Goal: Task Accomplishment & Management: Complete application form

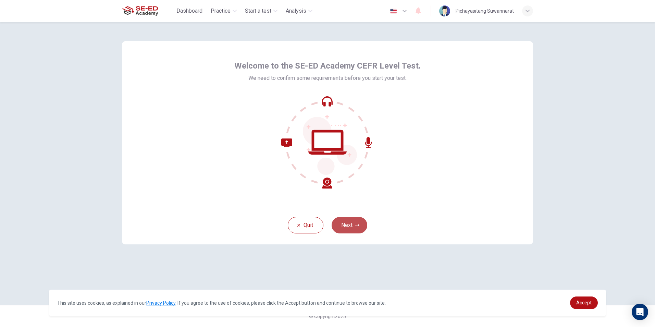
click at [352, 226] on button "Next" at bounding box center [349, 225] width 36 height 16
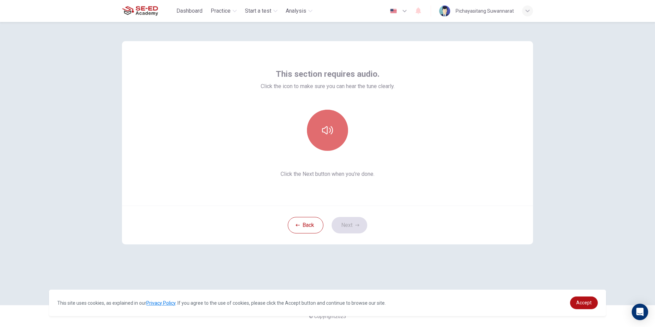
click at [332, 133] on icon "button" at bounding box center [327, 130] width 11 height 11
click at [350, 222] on button "Next" at bounding box center [349, 225] width 36 height 16
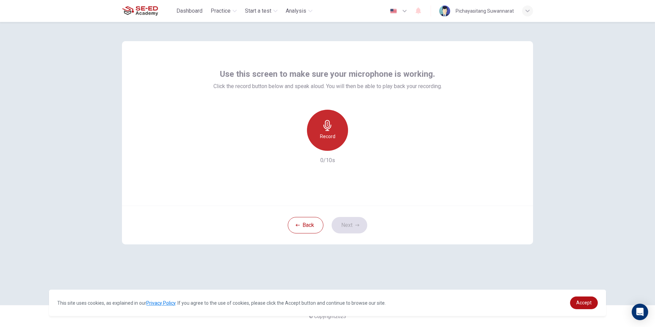
click at [327, 124] on icon "button" at bounding box center [327, 125] width 8 height 11
click at [357, 144] on icon "button" at bounding box center [358, 145] width 7 height 7
click at [340, 219] on button "Next" at bounding box center [349, 225] width 36 height 16
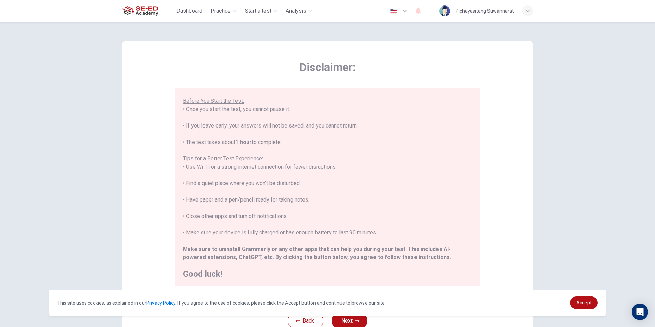
scroll to position [65, 0]
click at [587, 298] on link "Accept" at bounding box center [584, 302] width 28 height 13
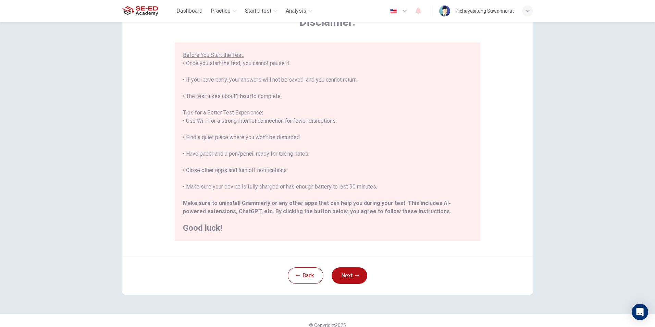
scroll to position [54, 0]
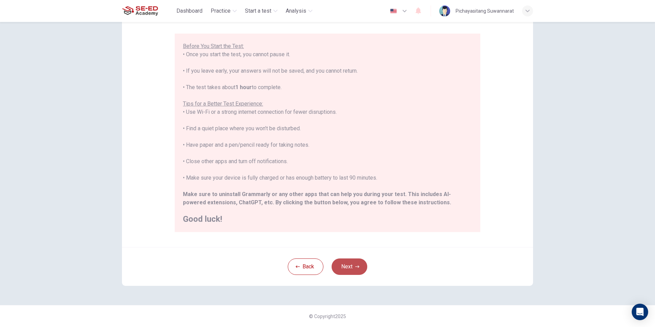
click at [352, 264] on button "Next" at bounding box center [349, 266] width 36 height 16
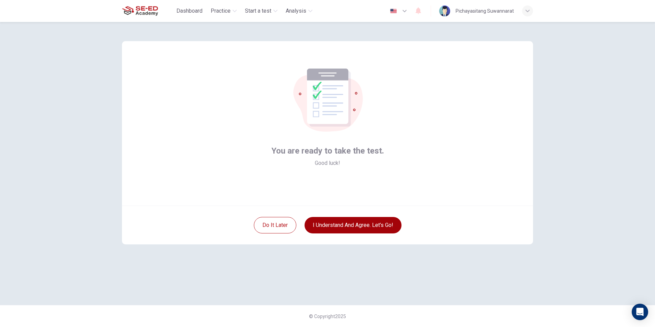
click at [348, 220] on button "I understand and agree. Let’s go!" at bounding box center [352, 225] width 97 height 16
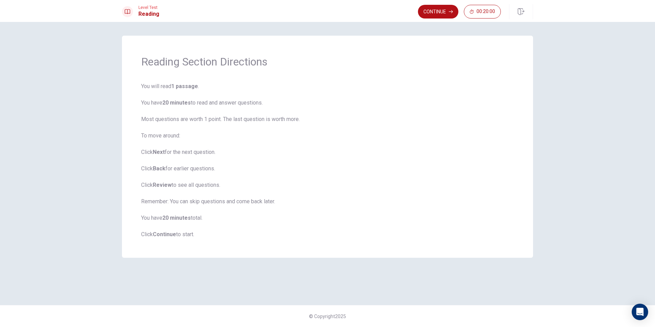
click at [421, 211] on span "You will read 1 passage . You have 20 minutes to read and answer questions. Mos…" at bounding box center [327, 160] width 372 height 156
click at [424, 12] on button "Continue" at bounding box center [438, 12] width 40 height 14
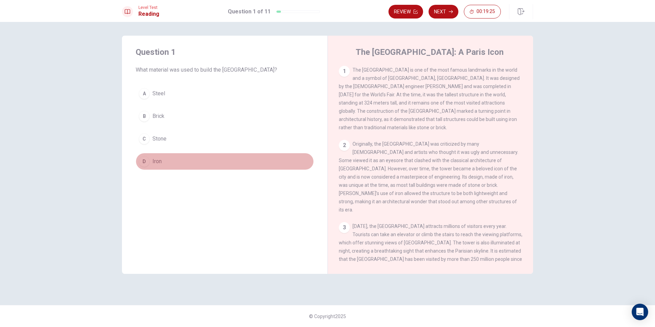
click at [145, 161] on div "D" at bounding box center [144, 161] width 11 height 11
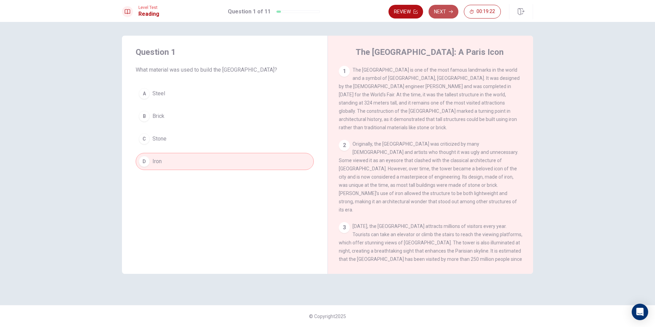
click at [445, 14] on button "Next" at bounding box center [443, 12] width 30 height 14
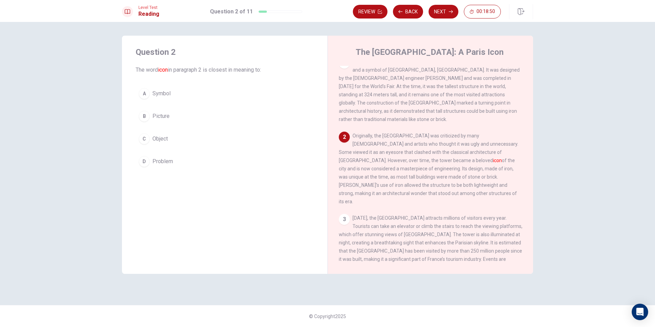
click at [142, 91] on div "A" at bounding box center [144, 93] width 11 height 11
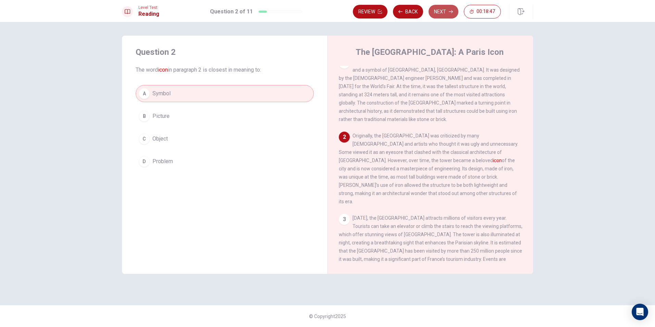
click at [445, 14] on button "Next" at bounding box center [443, 12] width 30 height 14
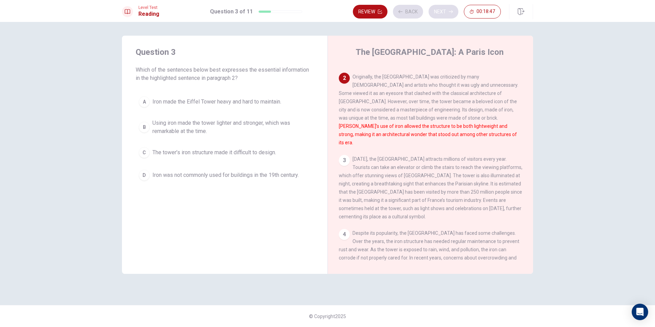
scroll to position [68, 0]
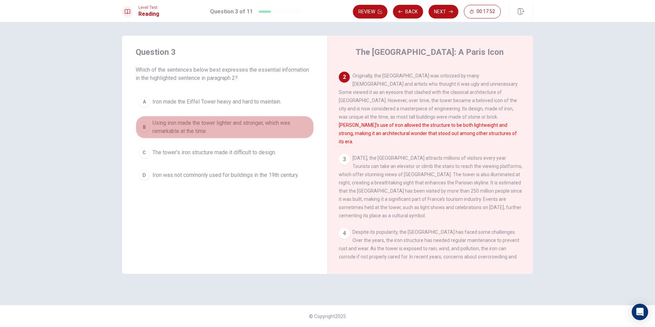
click at [143, 127] on div "B" at bounding box center [144, 127] width 11 height 11
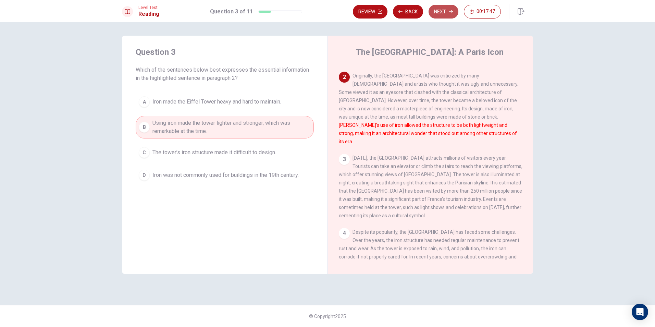
click at [432, 9] on button "Next" at bounding box center [443, 12] width 30 height 14
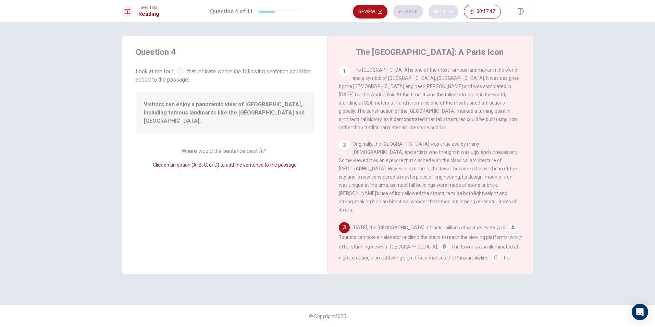
scroll to position [93, 0]
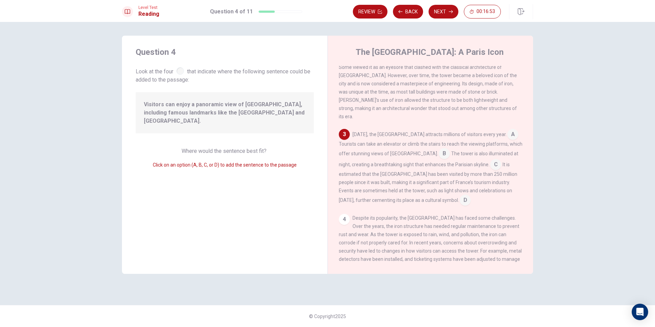
click at [439, 149] on input at bounding box center [444, 154] width 11 height 11
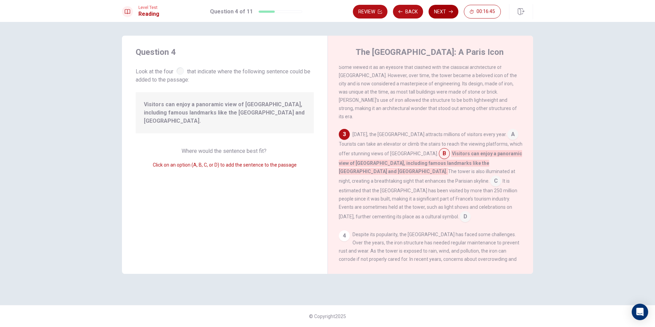
click at [441, 10] on button "Next" at bounding box center [443, 12] width 30 height 14
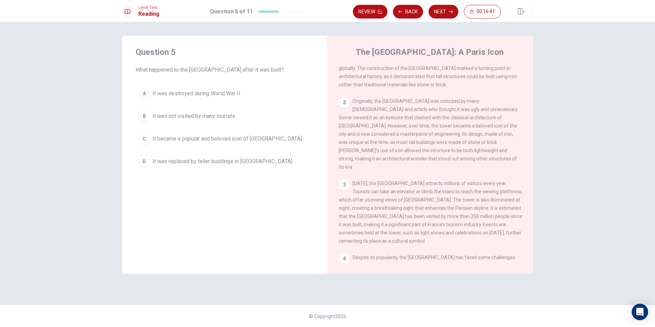
scroll to position [0, 0]
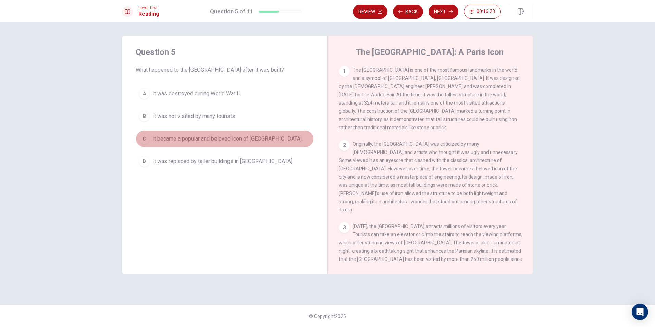
click at [146, 137] on div "C" at bounding box center [144, 138] width 11 height 11
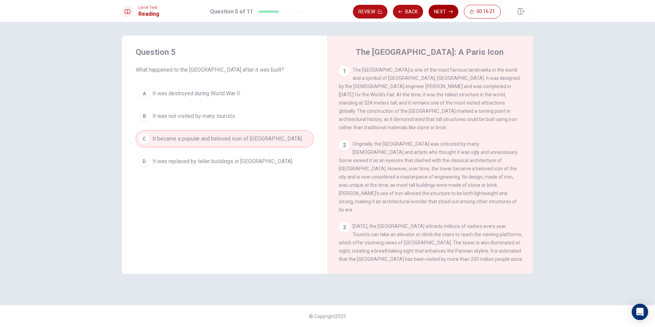
click at [432, 5] on button "Next" at bounding box center [443, 12] width 30 height 14
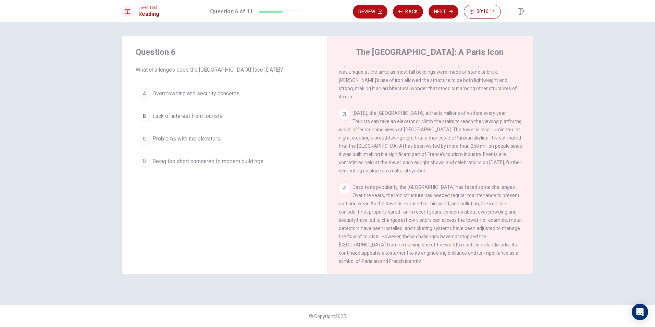
scroll to position [118, 0]
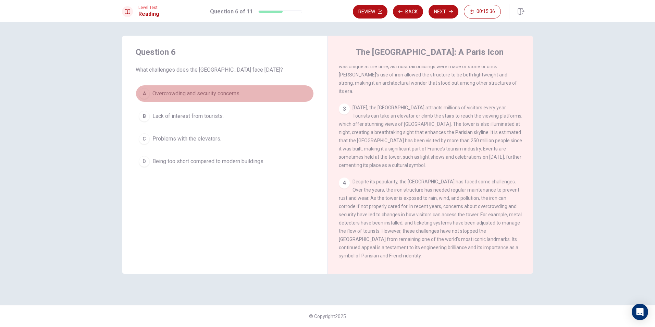
click at [145, 89] on div "A" at bounding box center [144, 93] width 11 height 11
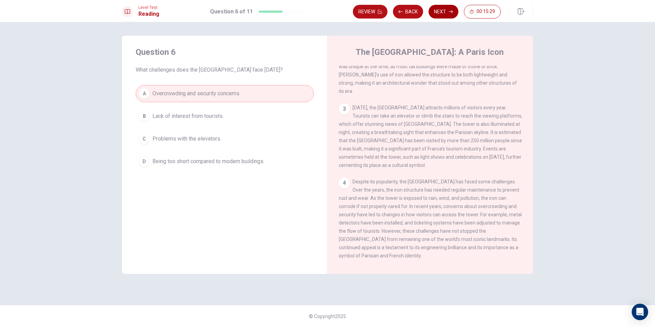
click at [436, 13] on button "Next" at bounding box center [443, 12] width 30 height 14
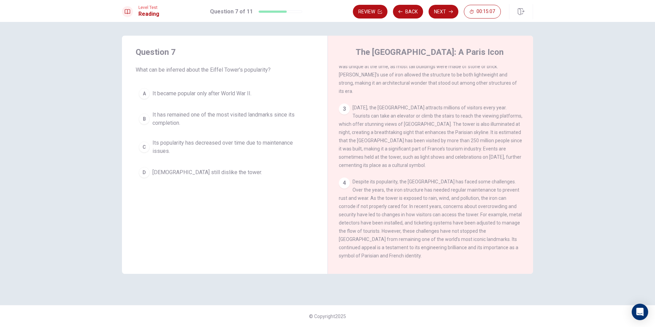
click at [144, 116] on div "B" at bounding box center [144, 118] width 11 height 11
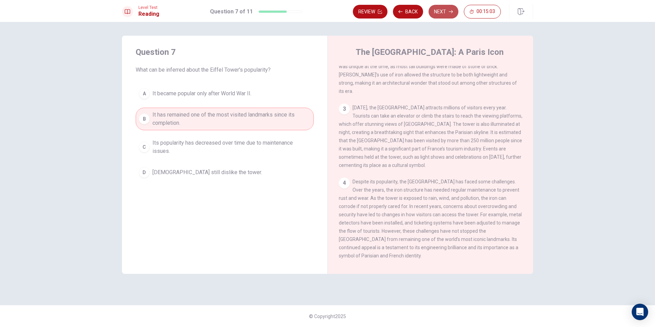
click at [439, 10] on button "Next" at bounding box center [443, 12] width 30 height 14
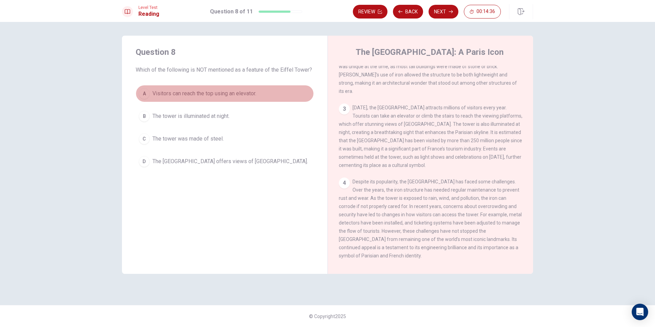
click at [143, 91] on div "A" at bounding box center [144, 93] width 11 height 11
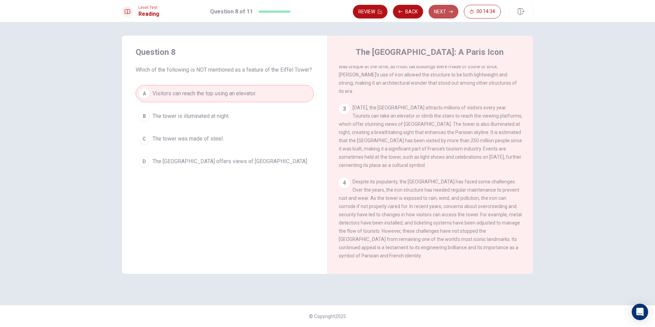
click at [439, 6] on button "Next" at bounding box center [443, 12] width 30 height 14
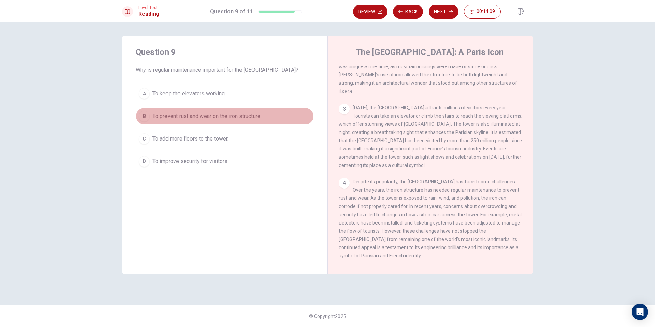
click at [143, 115] on div "B" at bounding box center [144, 116] width 11 height 11
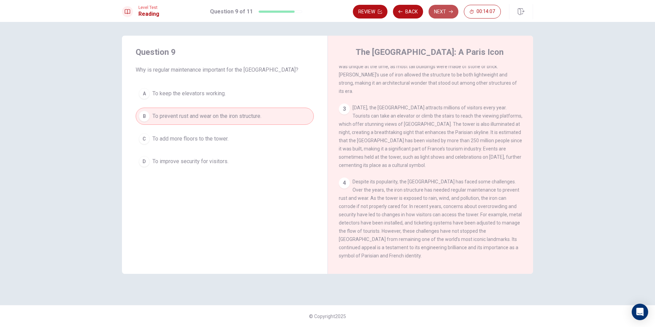
click at [441, 13] on button "Next" at bounding box center [443, 12] width 30 height 14
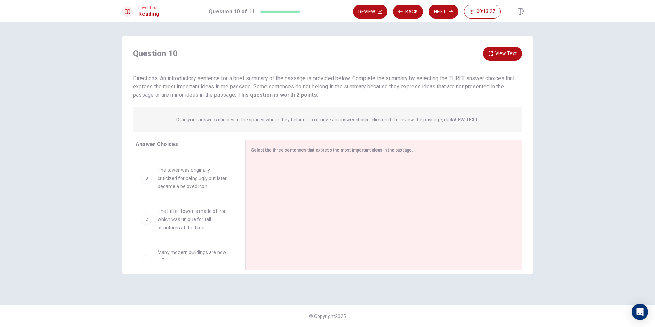
scroll to position [51, 0]
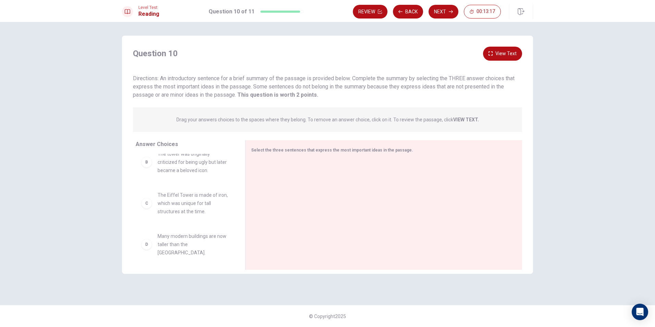
click at [147, 198] on div "C" at bounding box center [146, 203] width 11 height 11
drag, startPoint x: 147, startPoint y: 198, endPoint x: 256, endPoint y: 173, distance: 112.0
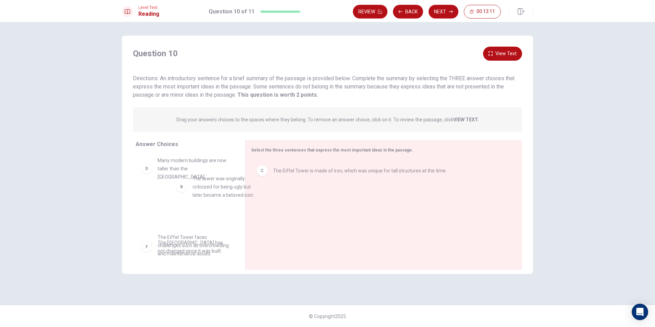
scroll to position [42, 0]
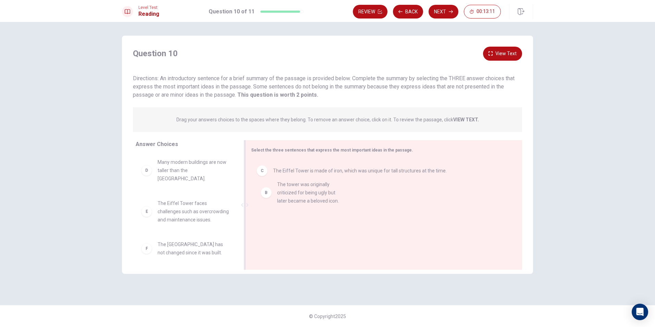
drag, startPoint x: 139, startPoint y: 156, endPoint x: 261, endPoint y: 195, distance: 128.3
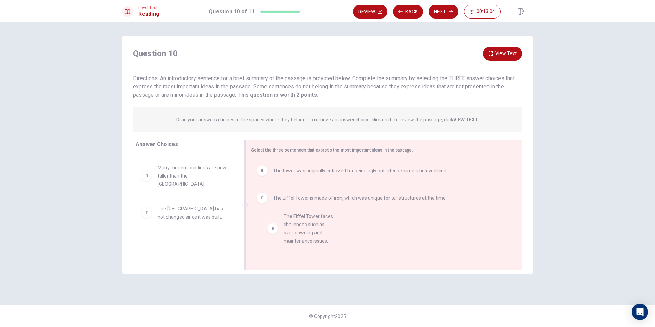
drag, startPoint x: 143, startPoint y: 204, endPoint x: 271, endPoint y: 228, distance: 130.1
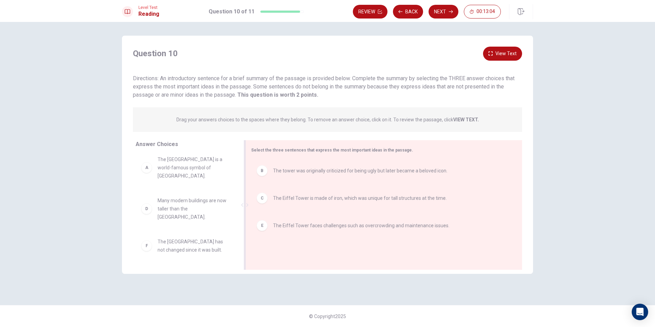
scroll to position [0, 0]
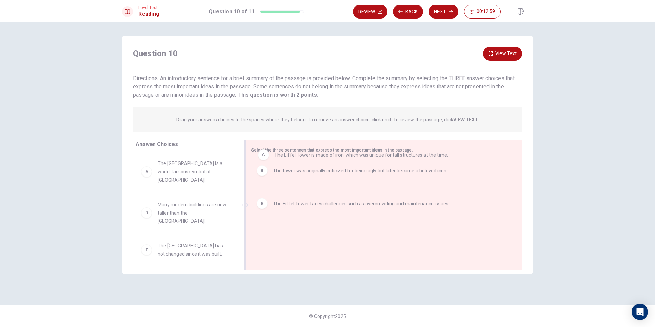
drag, startPoint x: 259, startPoint y: 199, endPoint x: 261, endPoint y: 153, distance: 45.9
drag, startPoint x: 265, startPoint y: 167, endPoint x: 264, endPoint y: 190, distance: 22.6
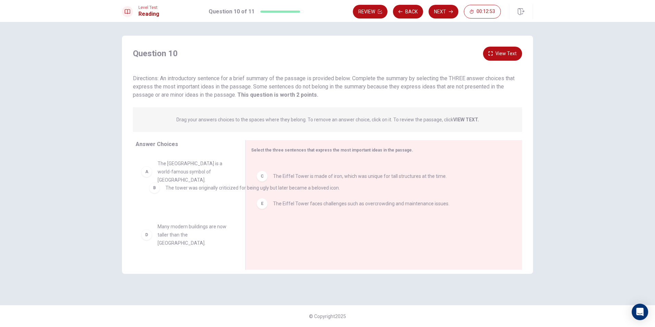
drag, startPoint x: 282, startPoint y: 174, endPoint x: 172, endPoint y: 190, distance: 111.4
drag, startPoint x: 299, startPoint y: 168, endPoint x: 166, endPoint y: 194, distance: 134.9
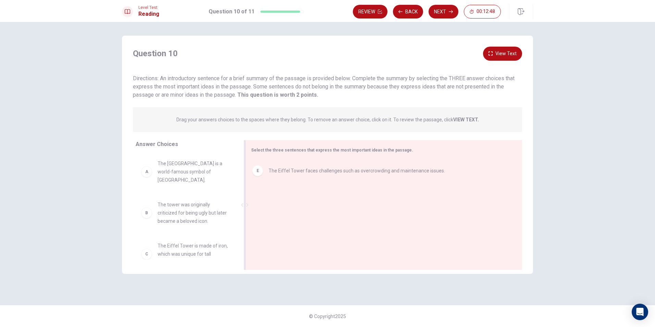
drag, startPoint x: 290, startPoint y: 165, endPoint x: 269, endPoint y: 169, distance: 21.7
click at [259, 176] on div at bounding box center [381, 206] width 260 height 92
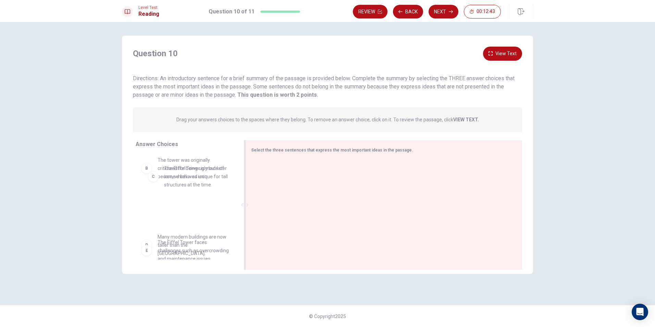
scroll to position [39, 0]
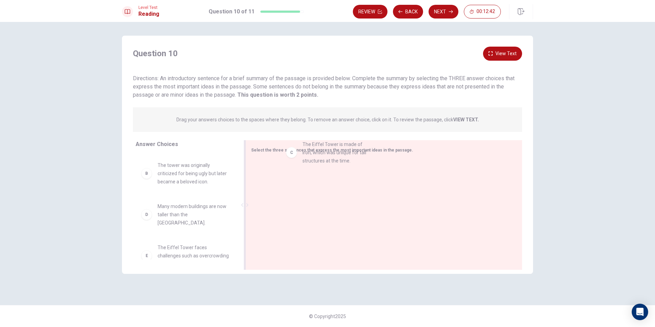
drag, startPoint x: 173, startPoint y: 244, endPoint x: 322, endPoint y: 148, distance: 177.2
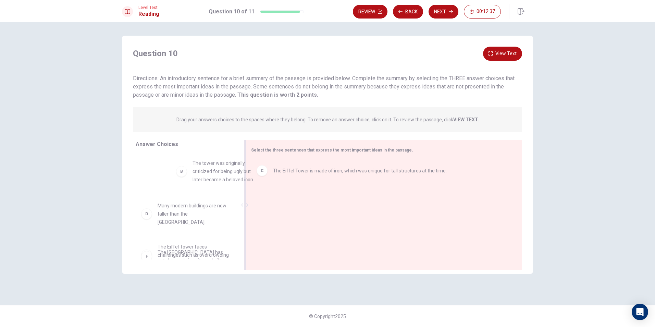
scroll to position [34, 0]
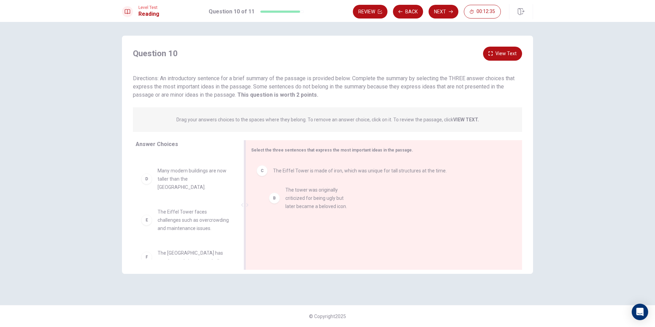
drag, startPoint x: 148, startPoint y: 169, endPoint x: 286, endPoint y: 205, distance: 142.7
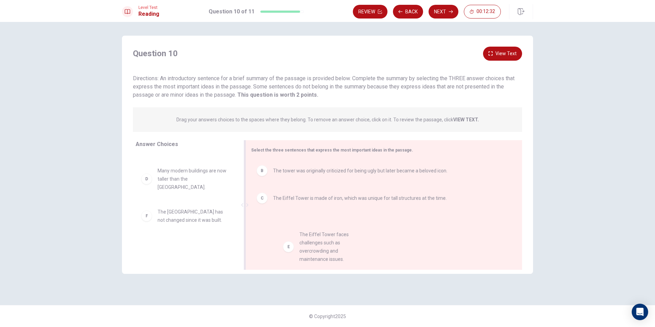
drag, startPoint x: 153, startPoint y: 206, endPoint x: 299, endPoint y: 245, distance: 150.9
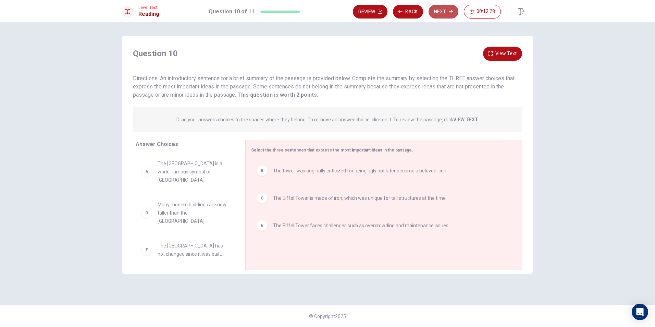
click at [443, 15] on button "Next" at bounding box center [443, 12] width 30 height 14
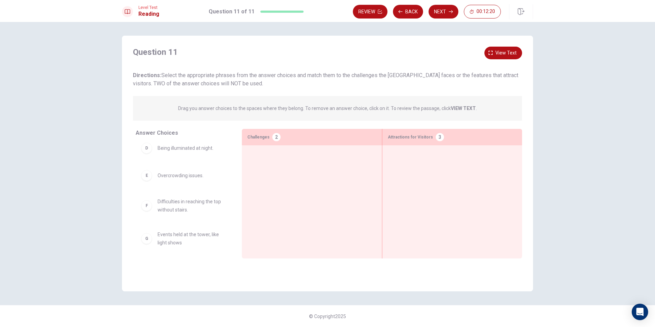
scroll to position [103, 0]
drag, startPoint x: 172, startPoint y: 173, endPoint x: 297, endPoint y: 161, distance: 126.2
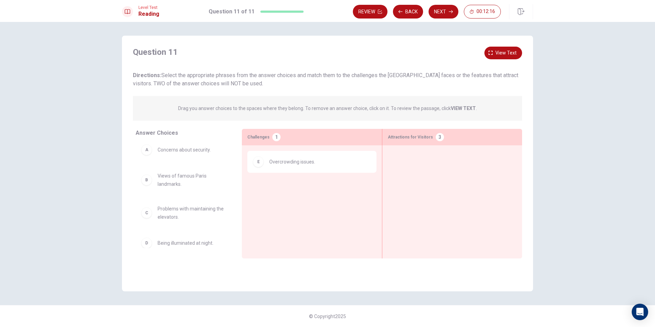
scroll to position [0, 0]
drag, startPoint x: 154, startPoint y: 154, endPoint x: 304, endPoint y: 205, distance: 158.6
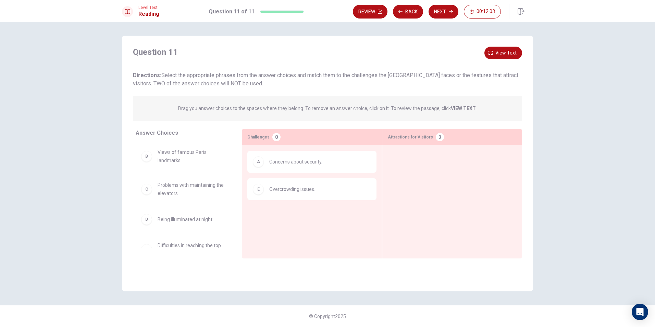
click at [143, 144] on div "B Views of famous Paris landmarks." at bounding box center [183, 155] width 95 height 27
drag, startPoint x: 147, startPoint y: 165, endPoint x: 403, endPoint y: 171, distance: 255.5
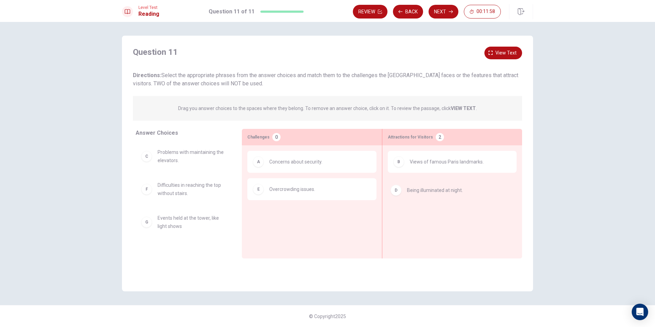
drag, startPoint x: 160, startPoint y: 190, endPoint x: 421, endPoint y: 193, distance: 260.9
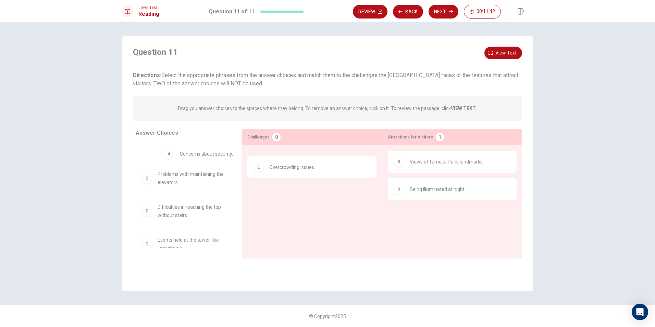
drag, startPoint x: 310, startPoint y: 161, endPoint x: 195, endPoint y: 152, distance: 115.0
drag, startPoint x: 170, startPoint y: 157, endPoint x: 182, endPoint y: 160, distance: 12.5
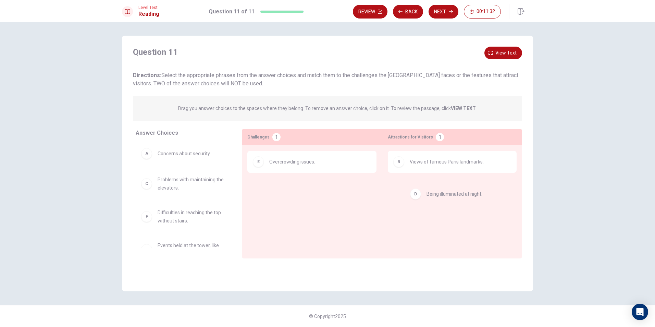
drag, startPoint x: 414, startPoint y: 192, endPoint x: 418, endPoint y: 196, distance: 5.1
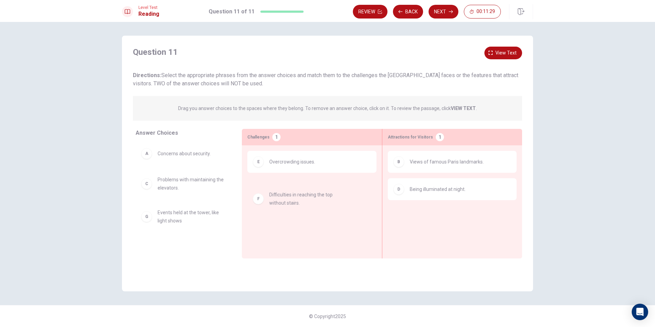
drag, startPoint x: 155, startPoint y: 218, endPoint x: 281, endPoint y: 194, distance: 127.9
drag, startPoint x: 281, startPoint y: 189, endPoint x: 169, endPoint y: 197, distance: 112.6
drag, startPoint x: 159, startPoint y: 245, endPoint x: 309, endPoint y: 181, distance: 162.9
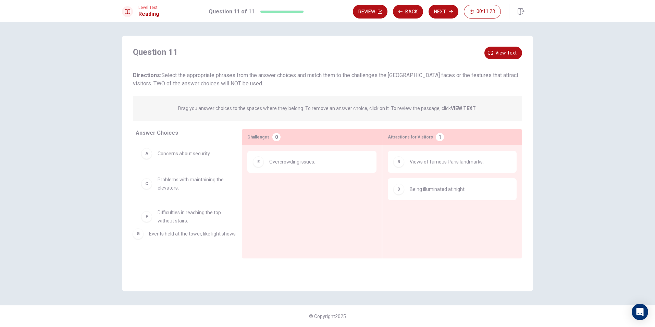
drag, startPoint x: 299, startPoint y: 189, endPoint x: 174, endPoint y: 232, distance: 132.5
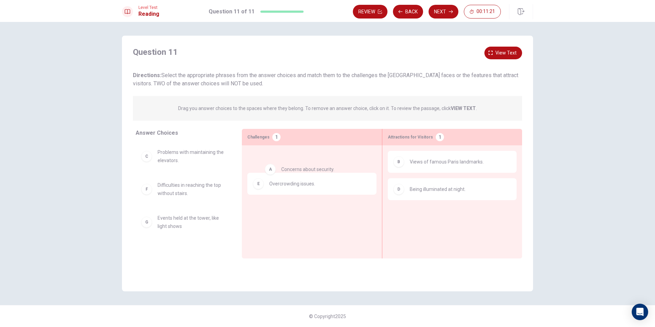
drag, startPoint x: 169, startPoint y: 159, endPoint x: 301, endPoint y: 175, distance: 132.1
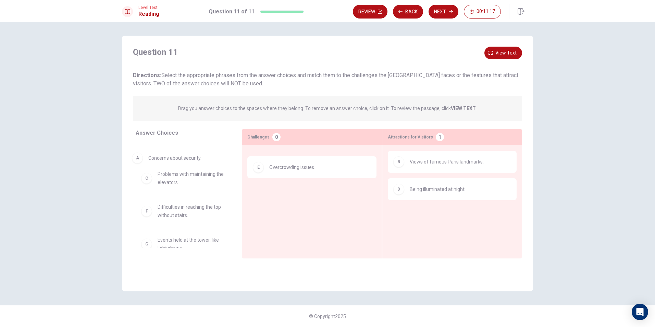
drag, startPoint x: 301, startPoint y: 167, endPoint x: 179, endPoint y: 162, distance: 121.6
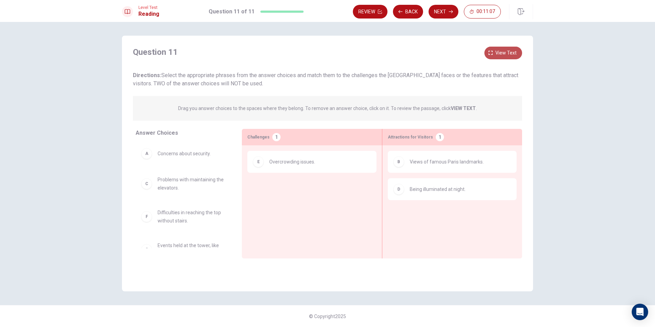
click at [490, 50] on button "View text" at bounding box center [503, 53] width 38 height 13
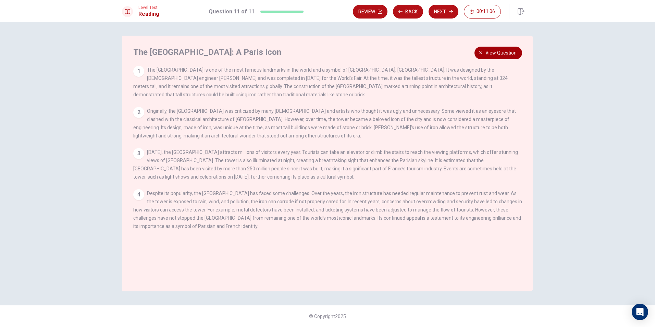
click at [487, 49] on span "View question" at bounding box center [500, 53] width 31 height 9
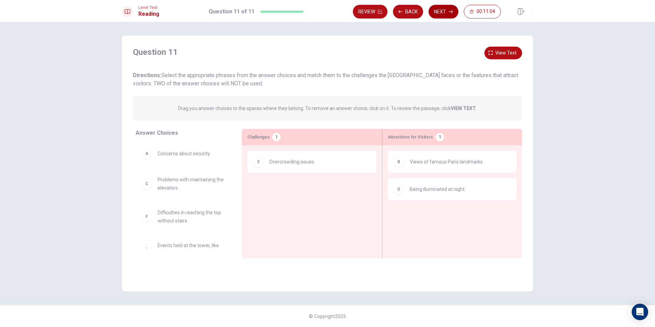
click at [441, 14] on button "Next" at bounding box center [443, 12] width 30 height 14
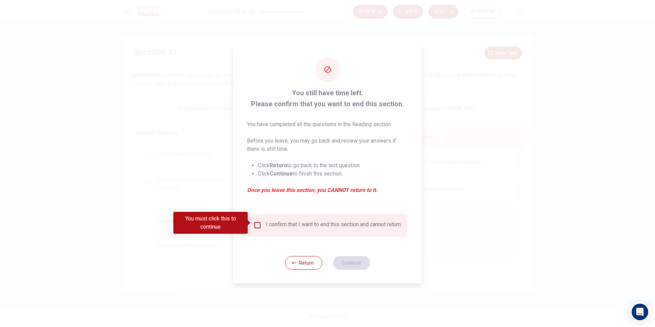
click at [185, 158] on div at bounding box center [327, 163] width 655 height 327
click at [300, 261] on button "Return" at bounding box center [303, 263] width 37 height 14
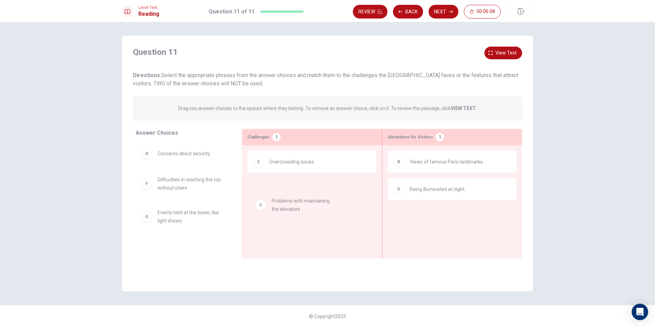
drag, startPoint x: 159, startPoint y: 187, endPoint x: 330, endPoint y: 226, distance: 175.3
drag, startPoint x: 300, startPoint y: 185, endPoint x: 297, endPoint y: 154, distance: 31.0
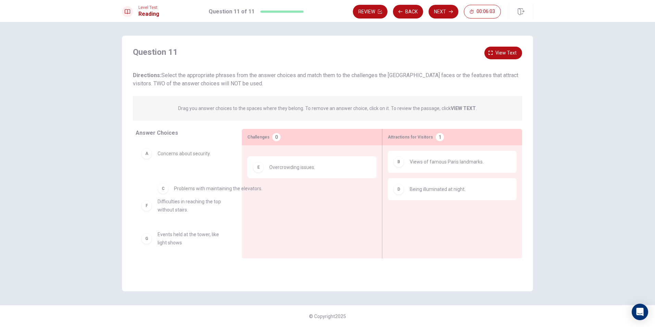
drag, startPoint x: 292, startPoint y: 158, endPoint x: 216, endPoint y: 191, distance: 82.3
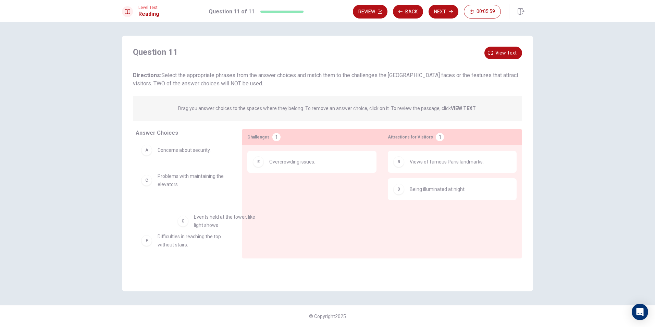
scroll to position [4, 0]
drag, startPoint x: 158, startPoint y: 247, endPoint x: 351, endPoint y: 224, distance: 194.1
drag, startPoint x: 176, startPoint y: 234, endPoint x: 418, endPoint y: 200, distance: 244.3
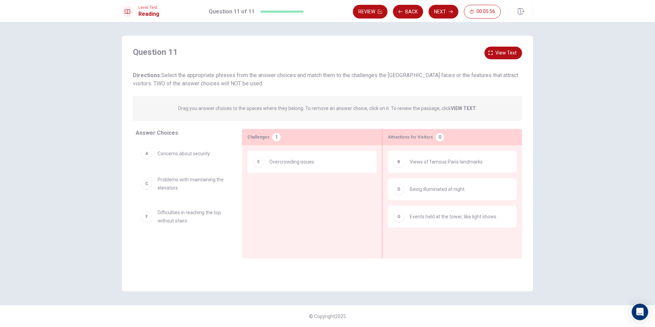
scroll to position [0, 0]
drag, startPoint x: 424, startPoint y: 223, endPoint x: 155, endPoint y: 266, distance: 272.2
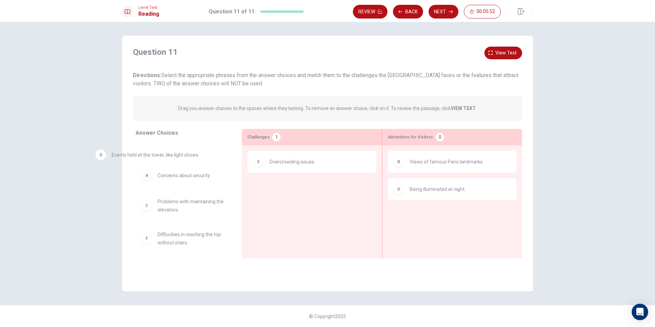
drag, startPoint x: 414, startPoint y: 207, endPoint x: 114, endPoint y: 155, distance: 304.0
click at [445, 10] on button "Next" at bounding box center [443, 12] width 30 height 14
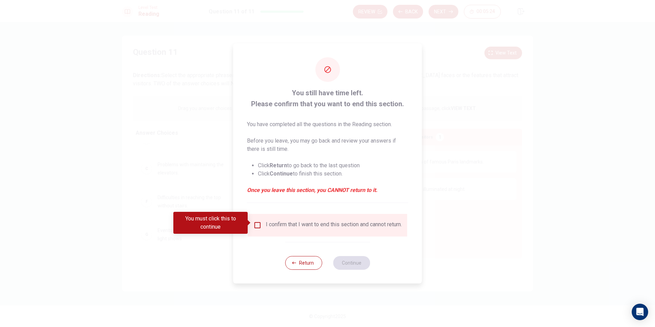
click at [282, 232] on div "I confirm that I want to end this section and cannot return." at bounding box center [327, 225] width 159 height 23
click at [255, 222] on input "You must click this to continue" at bounding box center [257, 225] width 8 height 8
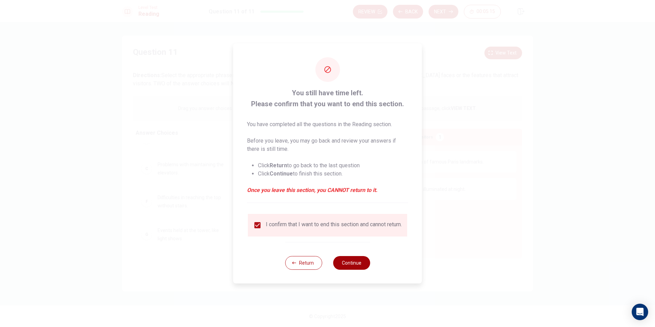
click at [353, 267] on button "Continue" at bounding box center [351, 263] width 37 height 14
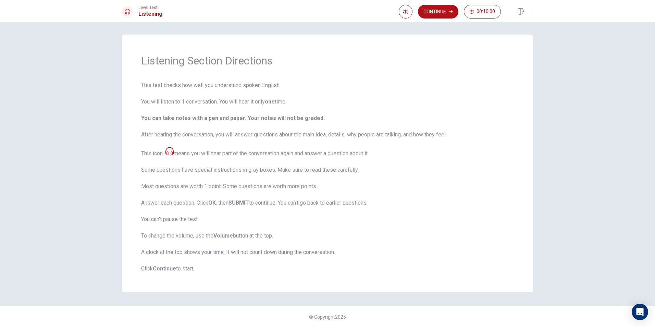
scroll to position [0, 0]
click at [436, 10] on button "Continue" at bounding box center [438, 12] width 40 height 14
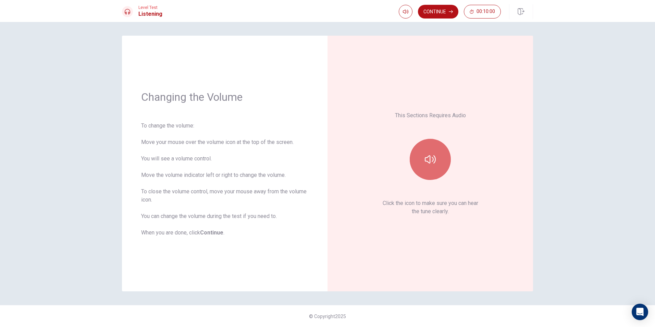
click at [422, 156] on button "button" at bounding box center [429, 159] width 41 height 41
click at [443, 157] on button "button" at bounding box center [429, 159] width 41 height 41
click at [435, 11] on button "Continue" at bounding box center [438, 12] width 40 height 14
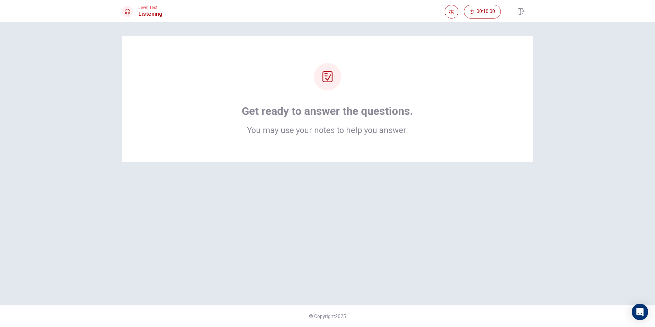
click at [564, 117] on div "Get ready to answer the questions. You may use your notes to help you answer. ©…" at bounding box center [327, 174] width 655 height 305
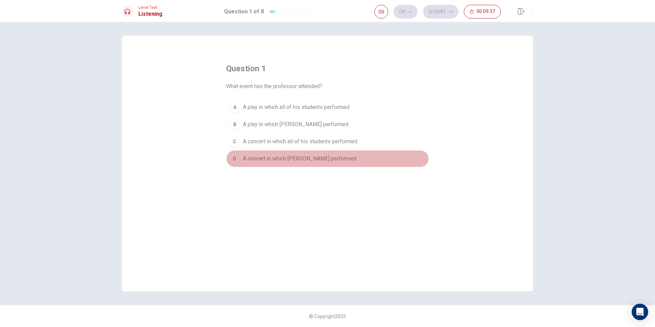
click at [236, 156] on div "D" at bounding box center [234, 158] width 11 height 11
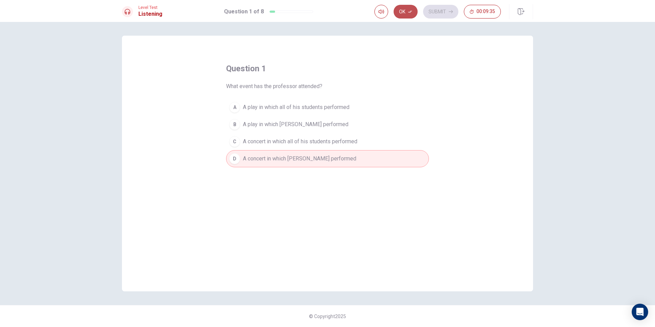
click at [405, 10] on button "Ok" at bounding box center [405, 12] width 24 height 14
click at [441, 10] on button "Submit" at bounding box center [440, 12] width 35 height 14
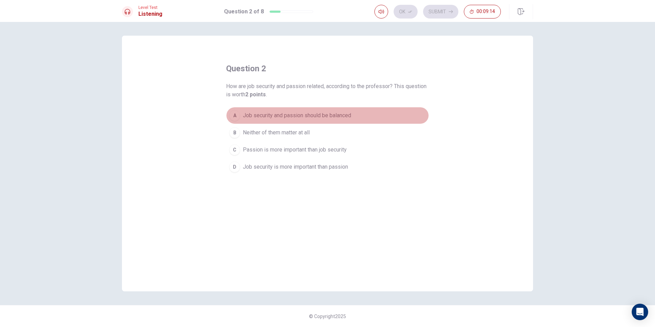
click at [234, 112] on div "A" at bounding box center [234, 115] width 11 height 11
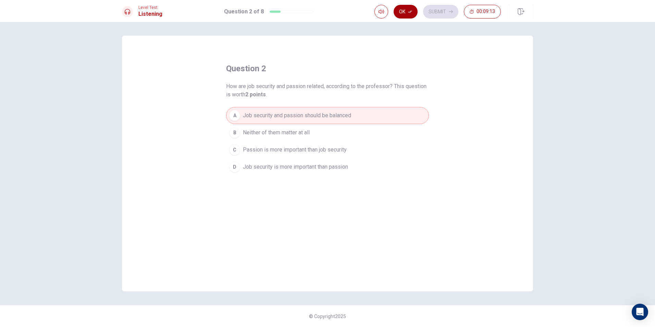
click at [399, 12] on button "Ok" at bounding box center [405, 12] width 24 height 14
click at [450, 11] on icon "button" at bounding box center [450, 12] width 4 height 4
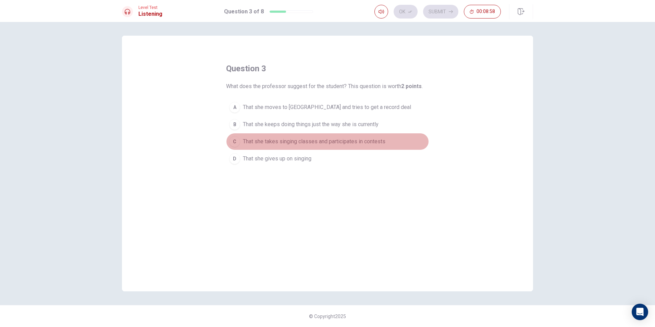
click at [233, 140] on div "C" at bounding box center [234, 141] width 11 height 11
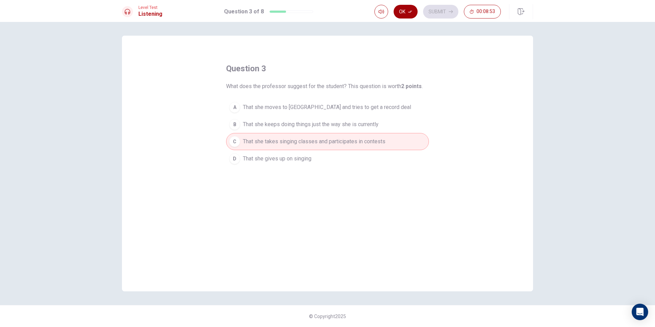
click at [402, 14] on button "Ok" at bounding box center [405, 12] width 24 height 14
click at [445, 14] on button "Submit" at bounding box center [440, 12] width 35 height 14
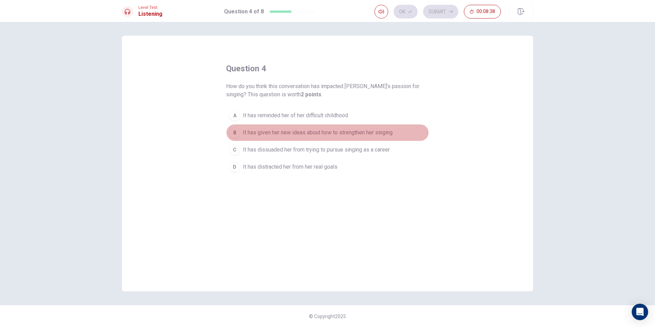
click at [234, 126] on button "B It has given her new ideas about how to strengthen her singing" at bounding box center [327, 132] width 203 height 17
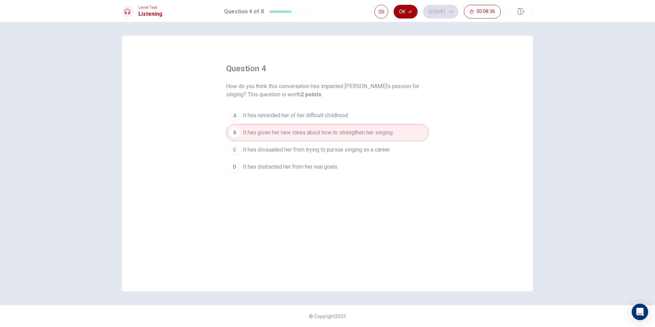
click at [404, 14] on button "Ok" at bounding box center [405, 12] width 24 height 14
click at [442, 10] on button "Submit" at bounding box center [440, 12] width 35 height 14
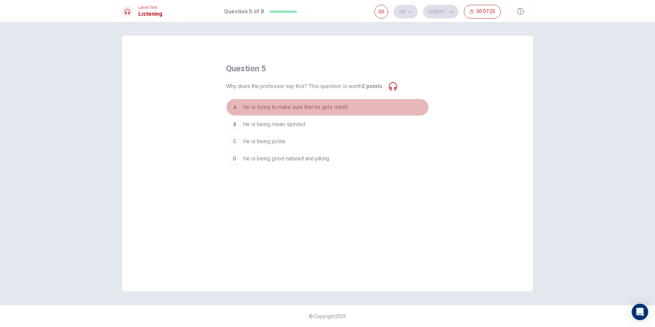
click at [233, 106] on div "A" at bounding box center [234, 107] width 11 height 11
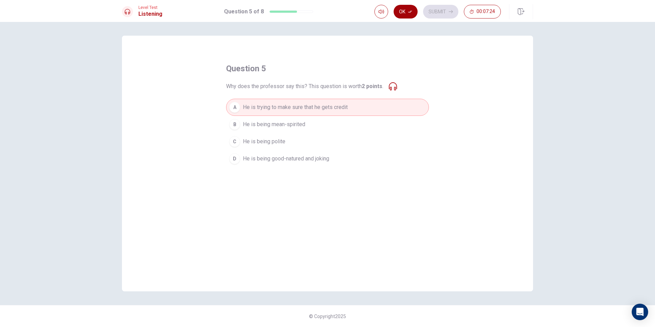
click at [404, 11] on button "Ok" at bounding box center [405, 12] width 24 height 14
click at [434, 8] on button "Submit" at bounding box center [440, 12] width 35 height 14
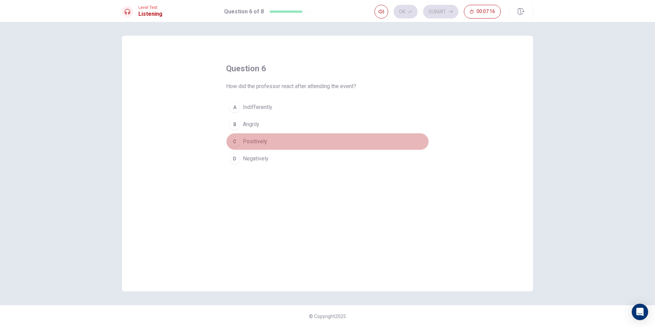
click at [231, 136] on button "C Positively" at bounding box center [327, 141] width 203 height 17
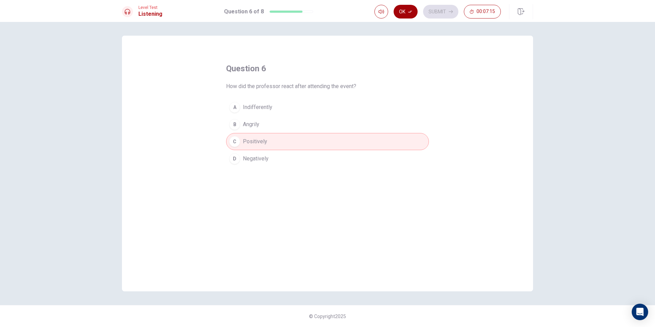
click at [409, 12] on icon "button" at bounding box center [410, 12] width 4 height 2
click at [429, 12] on button "Submit" at bounding box center [440, 12] width 35 height 14
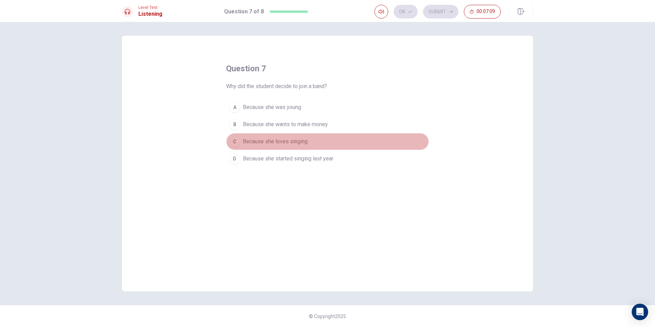
click at [230, 139] on div "C" at bounding box center [234, 141] width 11 height 11
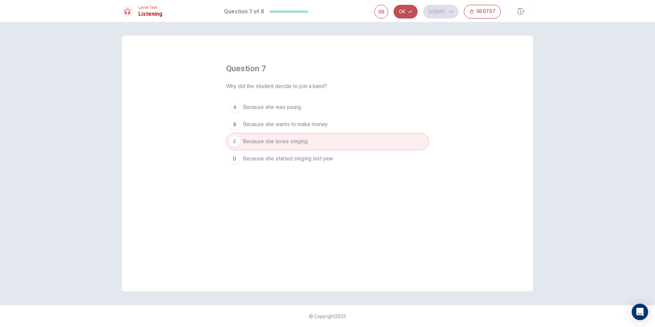
click at [404, 13] on button "Ok" at bounding box center [405, 12] width 24 height 14
click at [427, 9] on button "Submit" at bounding box center [440, 12] width 35 height 14
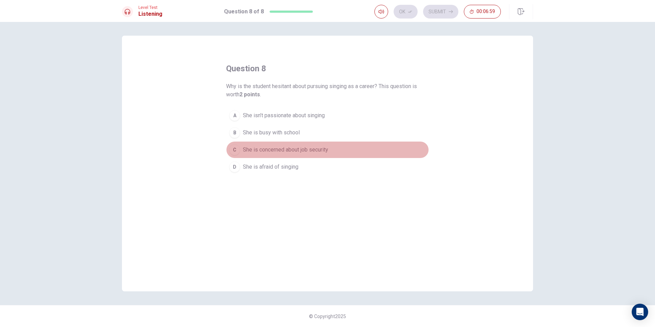
click at [236, 145] on div "C" at bounding box center [234, 149] width 11 height 11
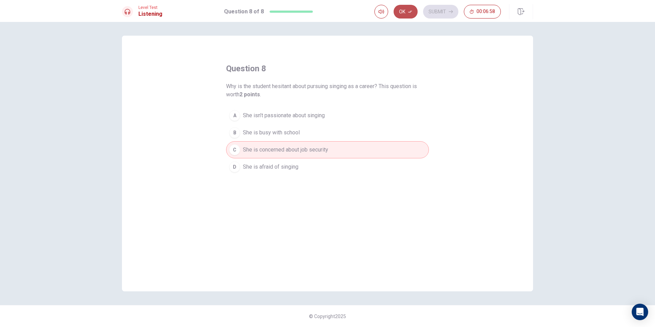
click at [410, 13] on icon "button" at bounding box center [410, 12] width 4 height 4
click at [441, 11] on button "Submit" at bounding box center [440, 12] width 35 height 14
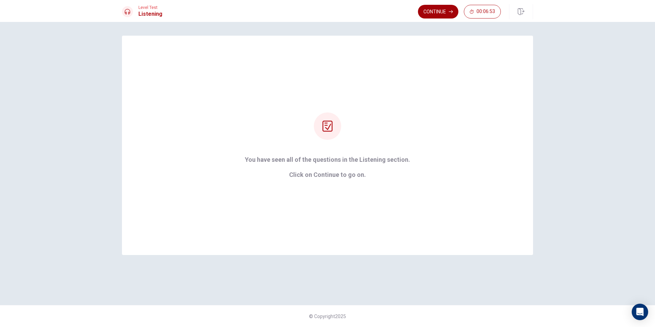
click at [426, 13] on button "Continue" at bounding box center [438, 12] width 40 height 14
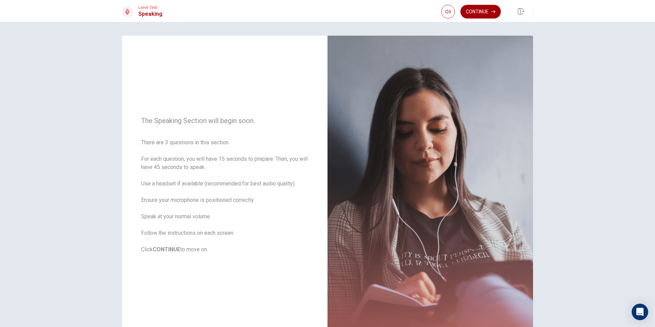
click at [480, 10] on button "Continue" at bounding box center [480, 12] width 40 height 14
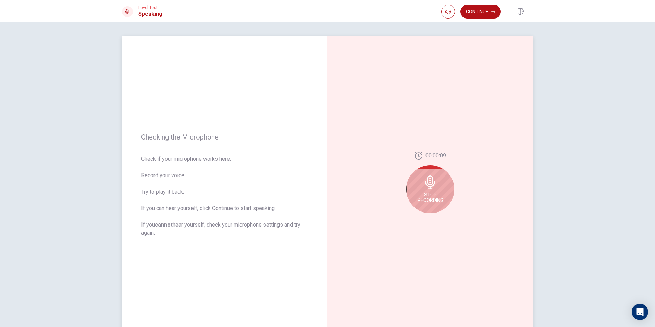
click at [429, 184] on icon at bounding box center [430, 182] width 10 height 14
click at [429, 184] on icon at bounding box center [431, 184] width 14 height 14
click at [434, 215] on button "Play Audio" at bounding box center [438, 219] width 10 height 10
click at [480, 6] on button "Continue" at bounding box center [480, 12] width 40 height 14
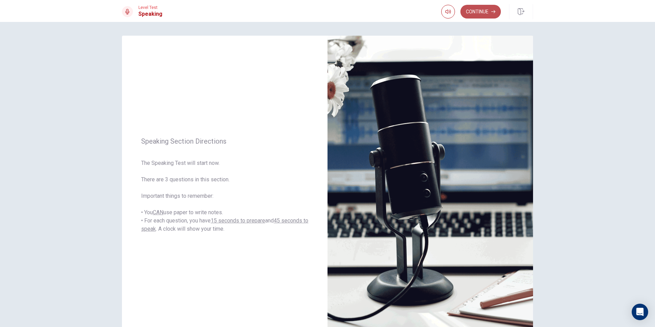
click at [481, 11] on button "Continue" at bounding box center [480, 12] width 40 height 14
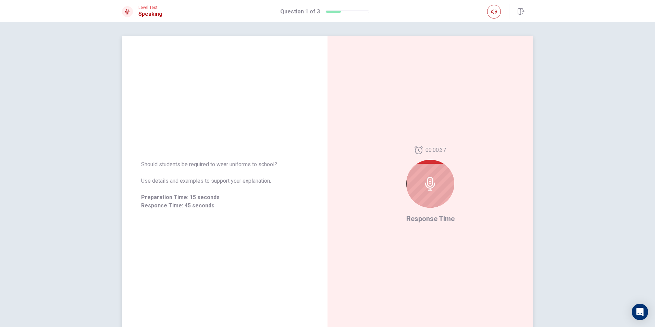
click at [426, 188] on icon at bounding box center [430, 184] width 10 height 14
click at [421, 173] on div at bounding box center [430, 184] width 48 height 48
click at [424, 187] on icon at bounding box center [430, 184] width 14 height 14
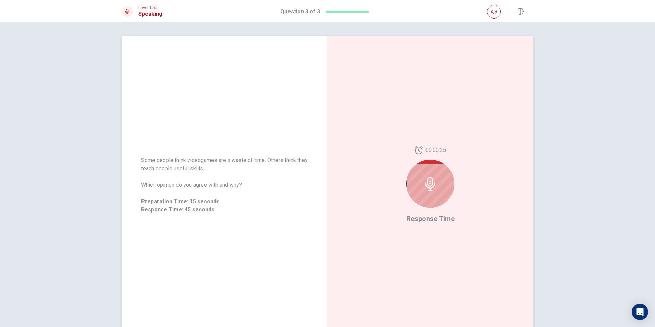
click at [415, 186] on div at bounding box center [430, 184] width 48 height 48
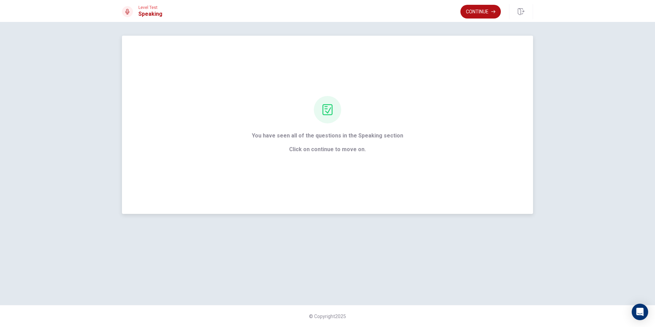
click at [286, 170] on div "You have seen all of the questions in the Speaking section Click on continue to…" at bounding box center [327, 125] width 411 height 178
click at [419, 93] on div "You have seen all of the questions in the Speaking section Click on continue to…" at bounding box center [327, 125] width 411 height 178
click at [490, 8] on button "Continue" at bounding box center [480, 12] width 40 height 14
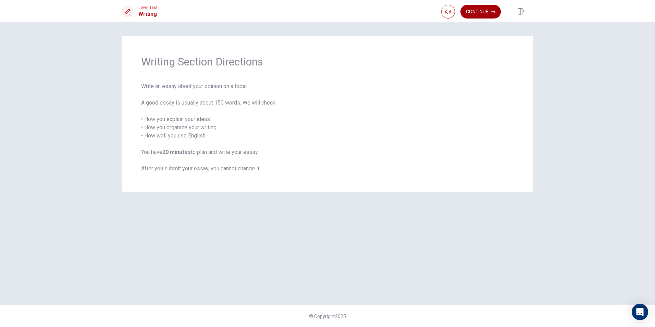
click at [470, 9] on button "Continue" at bounding box center [480, 12] width 40 height 14
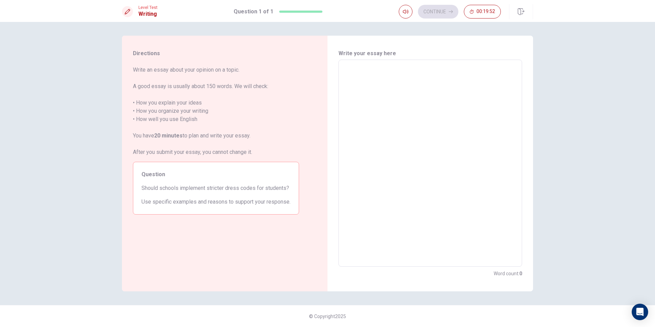
click at [176, 183] on div "Question Should schools implement stricter dress codes for students? Use specif…" at bounding box center [216, 188] width 166 height 53
click at [361, 76] on textarea at bounding box center [430, 162] width 174 height 195
type textarea "y"
type textarea "x"
type textarea "ye"
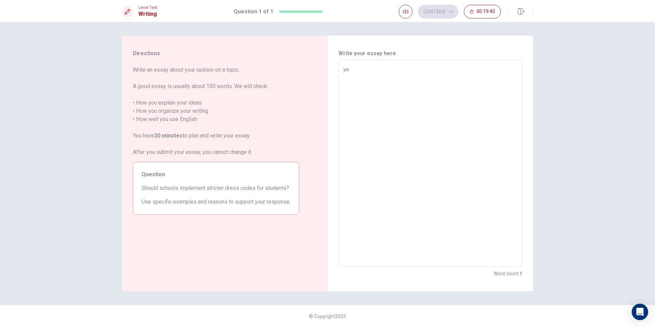
type textarea "x"
type textarea "yes"
type textarea "x"
type textarea "yes,"
type textarea "x"
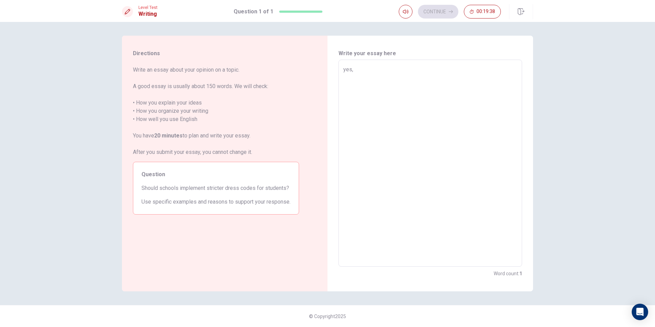
type textarea "yes,"
type textarea "x"
type textarea "yes, s"
type textarea "x"
type textarea "yes, sc"
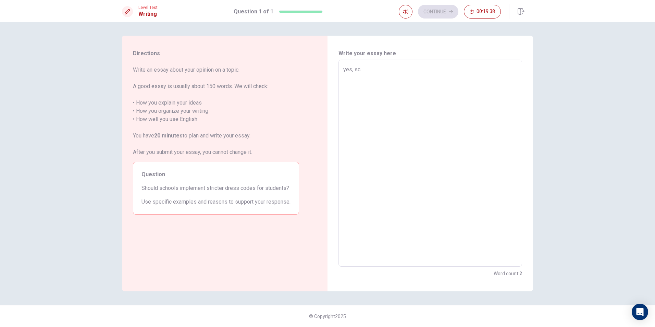
type textarea "x"
type textarea "yes, sch"
type textarea "x"
type textarea "yes, scho"
type textarea "x"
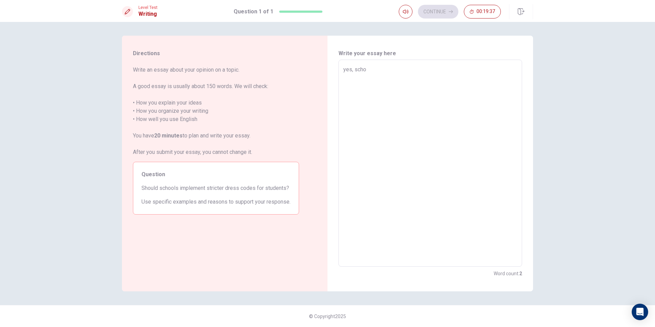
type textarea "yes, schoo"
type textarea "x"
type textarea "yes, school"
type textarea "x"
type textarea "yes, school"
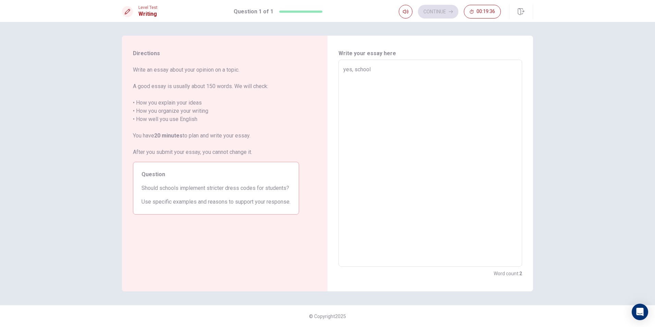
type textarea "x"
type textarea "yes, school u"
type textarea "x"
type textarea "yes, school"
type textarea "x"
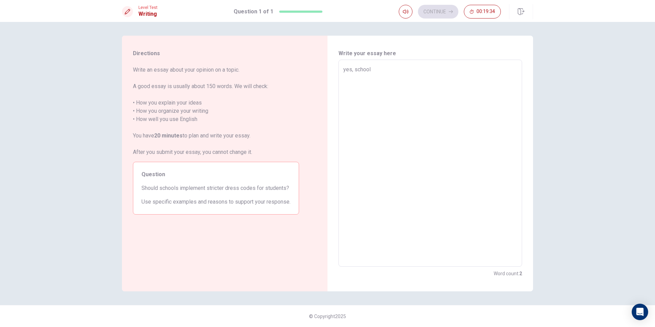
type textarea "yes, school s"
type textarea "x"
type textarea "yes, school sh"
type textarea "x"
type textarea "yes, school sho"
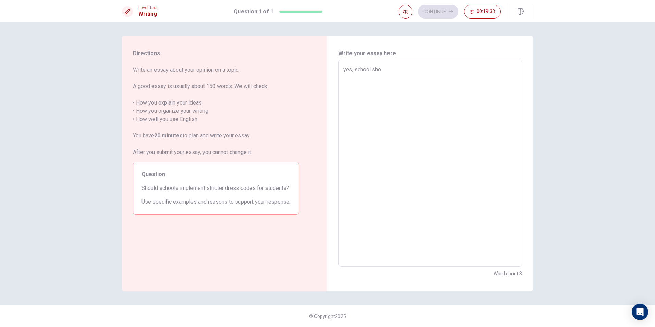
type textarea "x"
type textarea "yes, school shou"
type textarea "x"
type textarea "yes, school shoul"
type textarea "x"
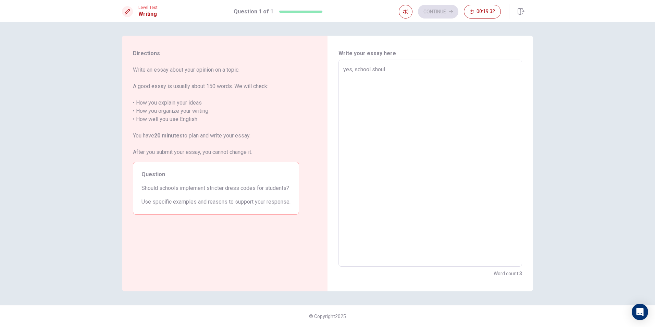
type textarea "yes, school should"
type textarea "x"
type textarea "yes, school should"
type textarea "x"
type textarea "yes, school should"
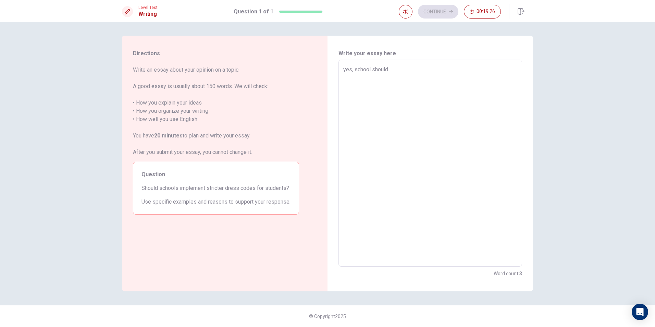
type textarea "x"
type textarea "yes, school shoul"
type textarea "x"
type textarea "yes, school shou"
type textarea "x"
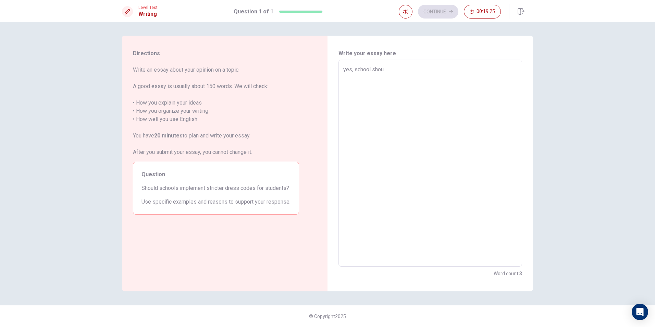
type textarea "yes, school sho"
type textarea "x"
type textarea "yes, school sh"
type textarea "x"
type textarea "yes, school s"
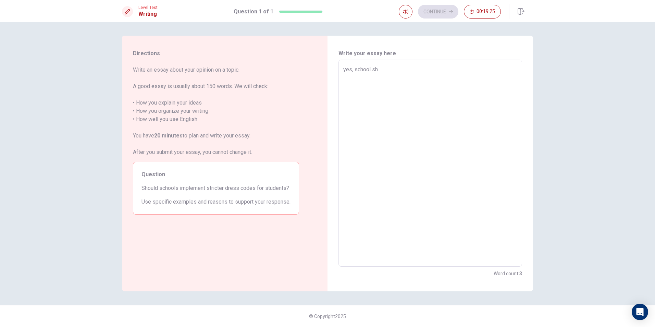
type textarea "x"
type textarea "yes, school"
type textarea "x"
type textarea "yes, school"
type textarea "x"
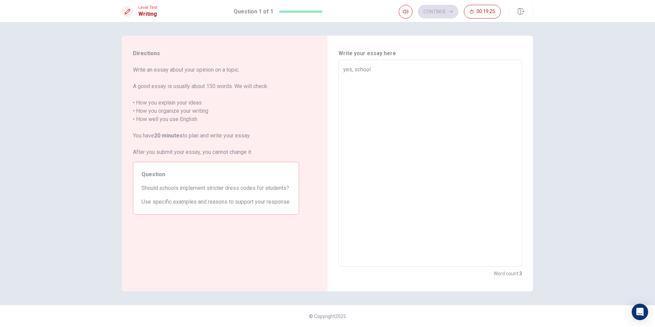
type textarea "yes, schoo"
type textarea "x"
type textarea "yes, scho"
type textarea "x"
type textarea "yes, sch"
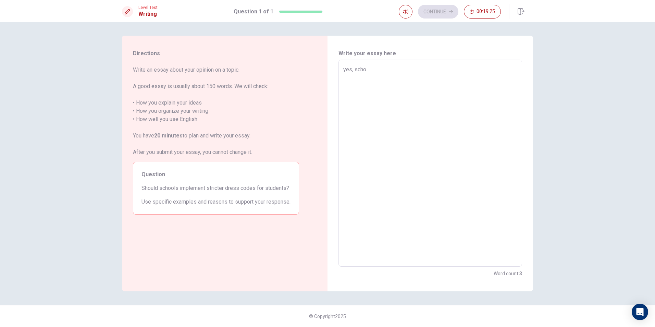
type textarea "x"
type textarea "yes, sc"
type textarea "x"
type textarea "yes, s"
type textarea "x"
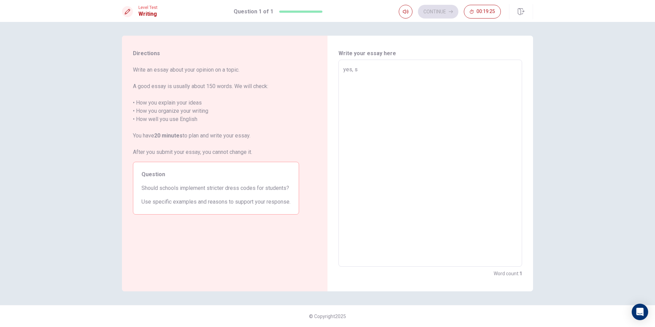
type textarea "yes,"
type textarea "x"
type textarea "yes,"
type textarea "x"
type textarea "yes"
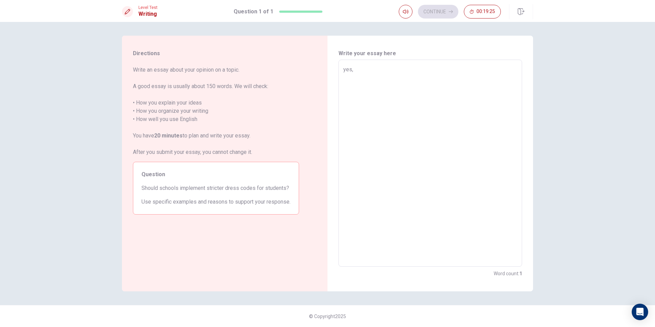
type textarea "x"
type textarea "ye"
type textarea "x"
type textarea "y"
type textarea "x"
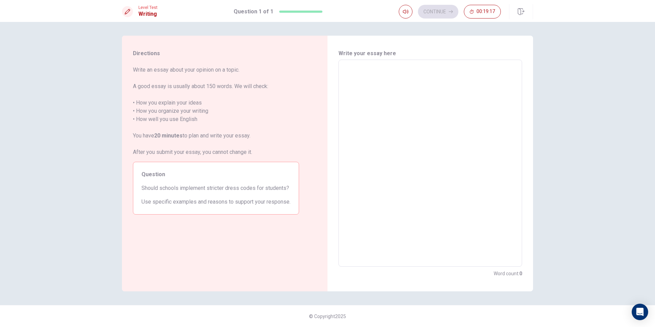
type textarea "y"
type textarea "x"
type textarea "ye"
type textarea "x"
type textarea "yes"
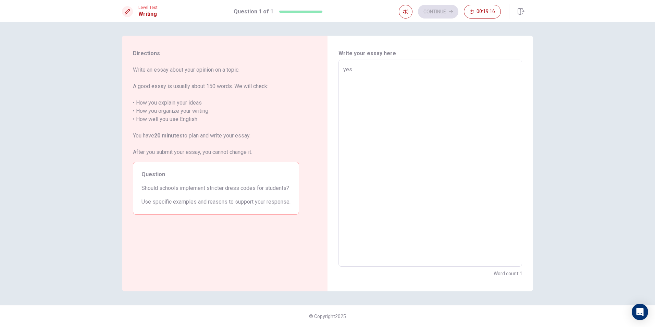
type textarea "x"
type textarea "yes,"
type textarea "x"
type textarea "yes,"
type textarea "x"
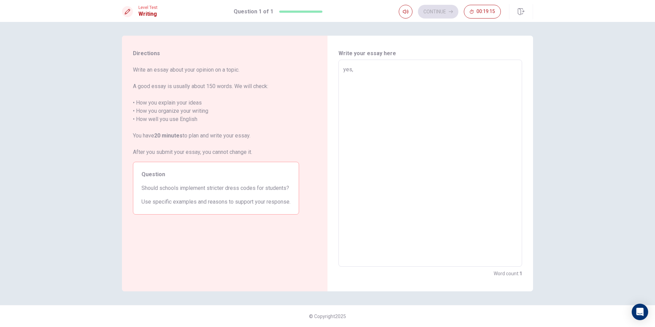
type textarea "yes, s"
type textarea "x"
type textarea "yes, sc"
type textarea "x"
type textarea "yes, sch"
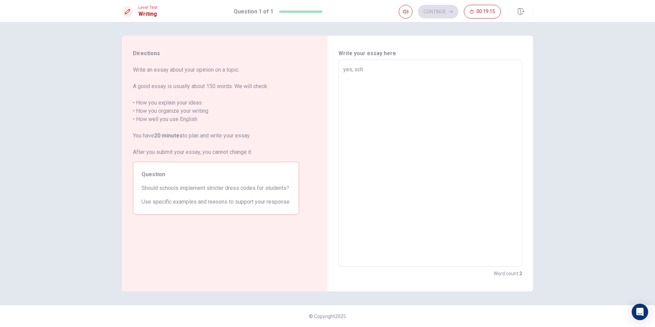
type textarea "x"
type textarea "yes, scho"
type textarea "x"
type textarea "yes, schoo"
type textarea "x"
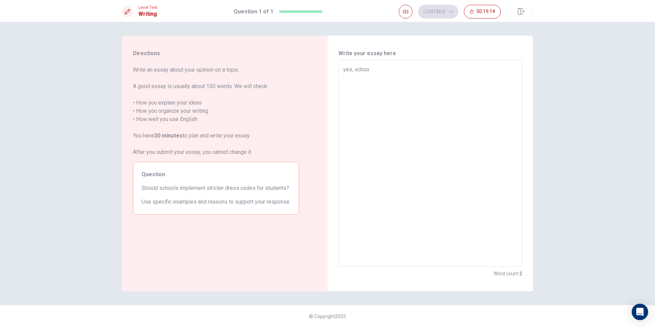
type textarea "yes, school"
type textarea "x"
type textarea "yes, school"
type textarea "x"
type textarea "yes, school s"
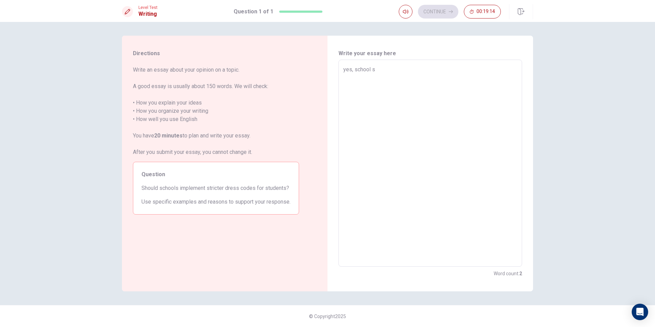
type textarea "x"
type textarea "yes, school sh"
type textarea "x"
type textarea "yes, school sho"
type textarea "x"
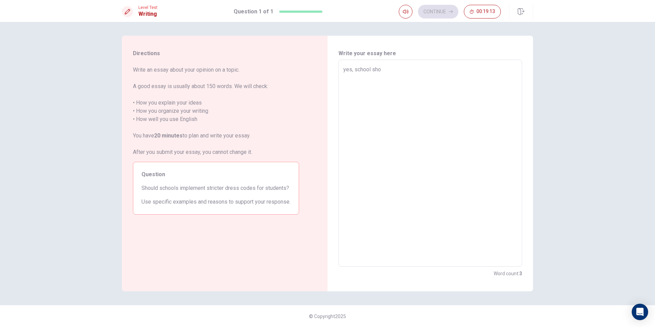
type textarea "yes, school shou"
type textarea "x"
type textarea "yes, school shoul"
type textarea "x"
type textarea "yes, school should"
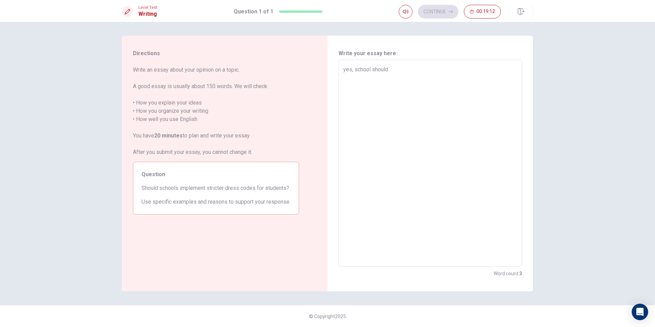
type textarea "x"
type textarea "yes, school should"
type textarea "x"
type textarea "yes, school should i"
type textarea "x"
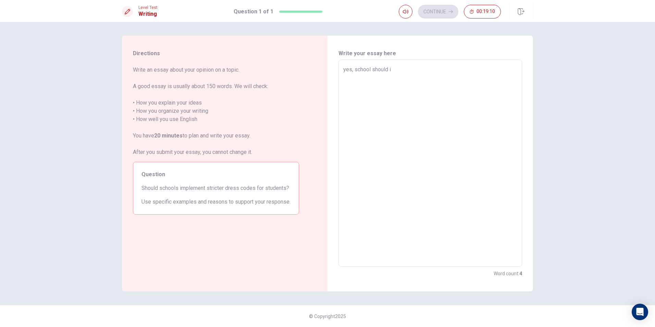
type textarea "yes, school should im"
type textarea "x"
type textarea "yes, school should imp"
type textarea "x"
type textarea "yes, school should impl"
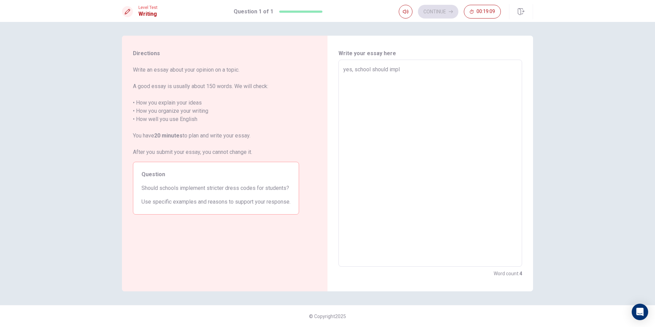
type textarea "x"
type textarea "yes, school should imple"
type textarea "x"
type textarea "yes, school should implem"
type textarea "x"
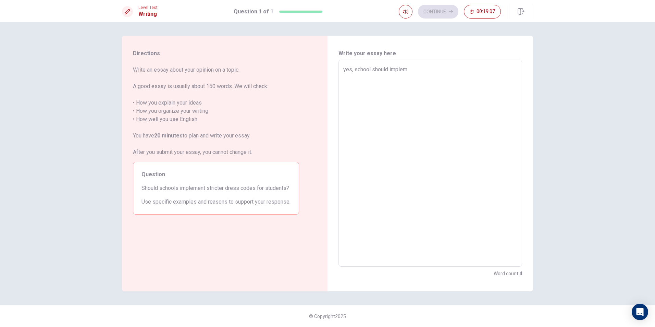
type textarea "yes, school should impleme"
type textarea "x"
type textarea "yes, school should implemen"
type textarea "x"
type textarea "yes, school should implement"
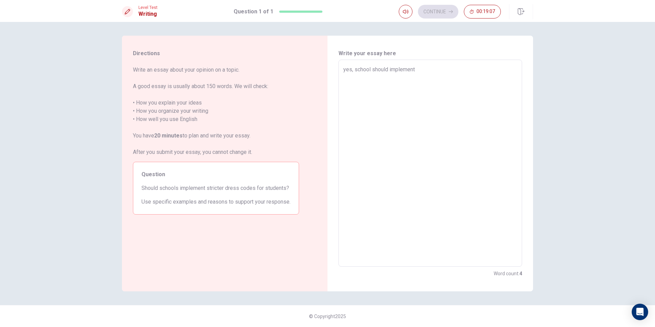
type textarea "x"
type textarea "yes, school should implement"
type textarea "x"
type textarea "yes, school should implement s"
type textarea "x"
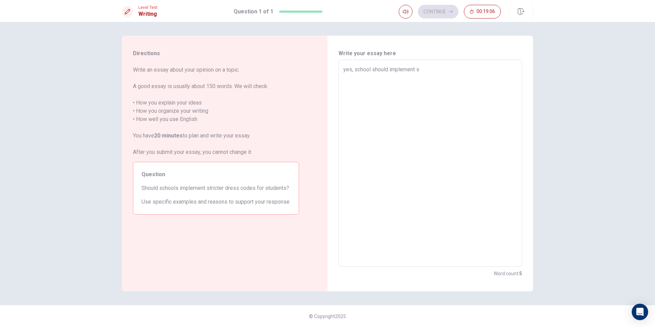
type textarea "yes, school should implement st"
type textarea "x"
type textarea "yes, school should implement str"
type textarea "x"
type textarea "yes, school should implement stri"
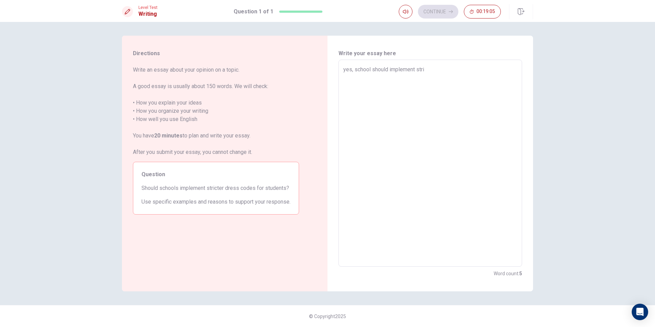
type textarea "x"
type textarea "yes, school should implement stric"
type textarea "x"
type textarea "yes, school should implement strict"
type textarea "x"
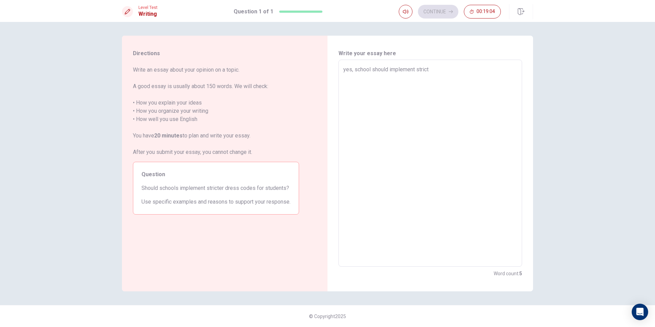
type textarea "yes, school should implement stricte"
type textarea "x"
type textarea "yes, school should implement stricter"
type textarea "x"
type textarea "yes, school should implement stricter"
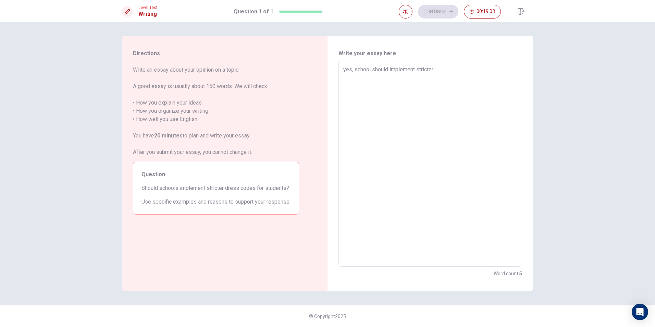
type textarea "x"
type textarea "yes, school should implement stricter d"
type textarea "x"
type textarea "yes, school should implement stricter dr"
type textarea "x"
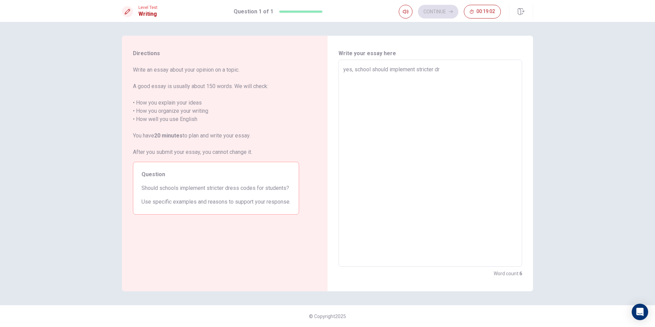
type textarea "yes, school should implement stricter dre"
type textarea "x"
type textarea "yes, school should implement stricter dres"
type textarea "x"
type textarea "yes, school should implement stricter dress"
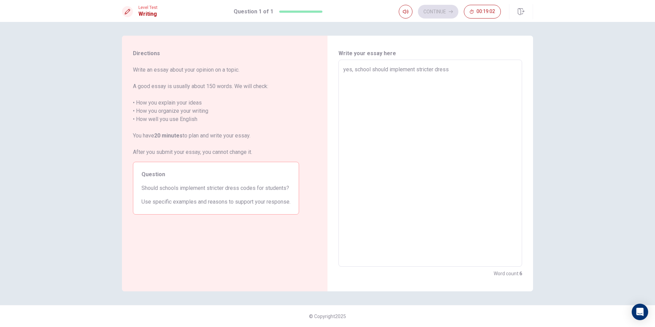
type textarea "x"
type textarea "yes, school should implement stricter dress"
type textarea "x"
type textarea "yes, school should implement stricter dress c"
type textarea "x"
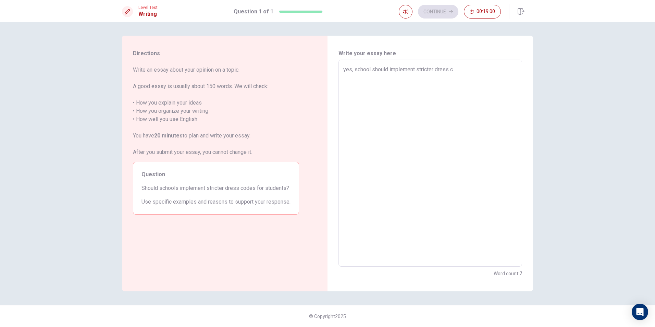
type textarea "yes, school should implement stricter dress co"
type textarea "x"
type textarea "yes, school should implement stricter dress cod"
type textarea "x"
type textarea "yes, school should implement stricter dress code"
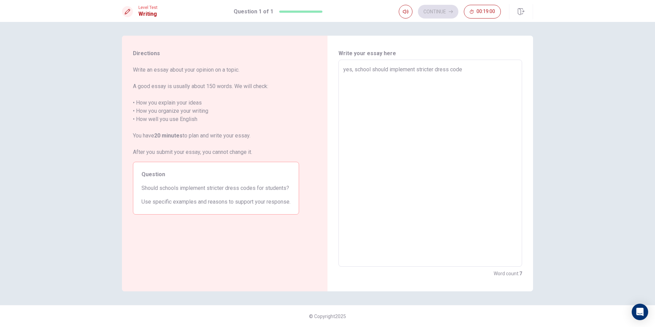
type textarea "x"
type textarea "yes, school should implement stricter dress codes"
type textarea "x"
type textarea "yes, school should implement stricter dress codes"
type textarea "x"
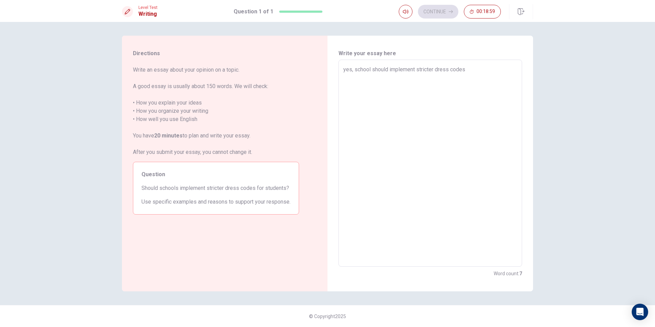
type textarea "yes, school should implement stricter dress codes f"
type textarea "x"
type textarea "yes, school should implement stricter dress codes fo"
type textarea "x"
type textarea "yes, school should implement stricter dress codes for"
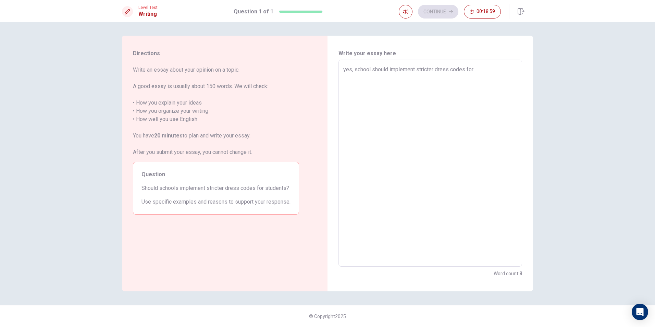
type textarea "x"
type textarea "yes, school should implement stricter dress codes for"
type textarea "x"
type textarea "yes, school should implement stricter dress codes for s"
type textarea "x"
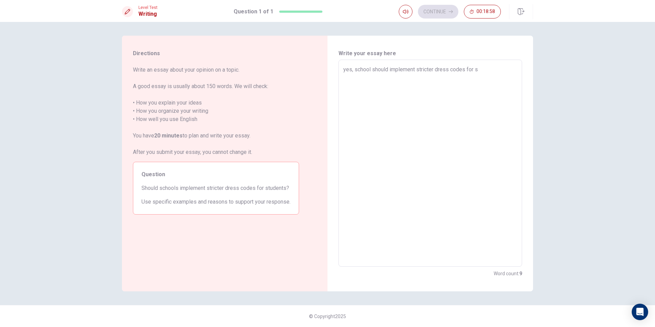
type textarea "yes, school should implement stricter dress codes for st"
type textarea "x"
type textarea "yes, school should implement stricter dress codes for stu"
type textarea "x"
type textarea "yes, school should implement stricter dress codes for stud"
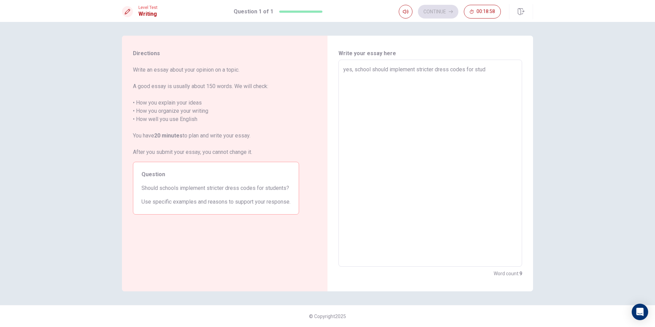
type textarea "x"
type textarea "yes, school should implement stricter dress codes for stude"
type textarea "x"
type textarea "yes, school should implement stricter dress codes for studen"
type textarea "x"
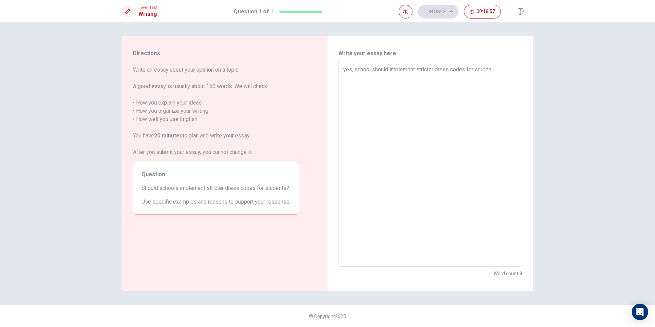
type textarea "yes, school should implement stricter dress codes for student"
type textarea "x"
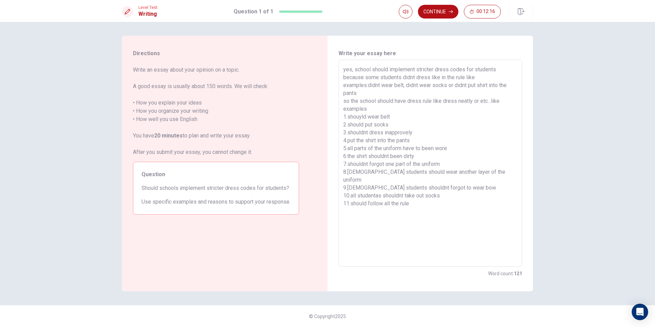
click at [385, 200] on textarea "yes, school should implement stricter dress codes for students because some stu…" at bounding box center [430, 162] width 174 height 195
drag, startPoint x: 379, startPoint y: 212, endPoint x: 369, endPoint y: 215, distance: 10.2
click at [369, 215] on textarea "yes, school should implement stricter dress codes for students because some stu…" at bounding box center [430, 162] width 174 height 195
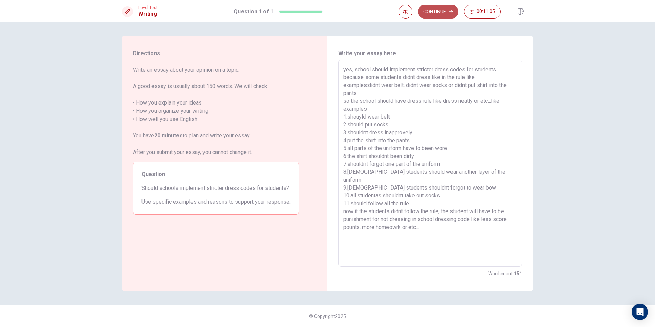
click at [448, 10] on button "Continue" at bounding box center [438, 12] width 40 height 14
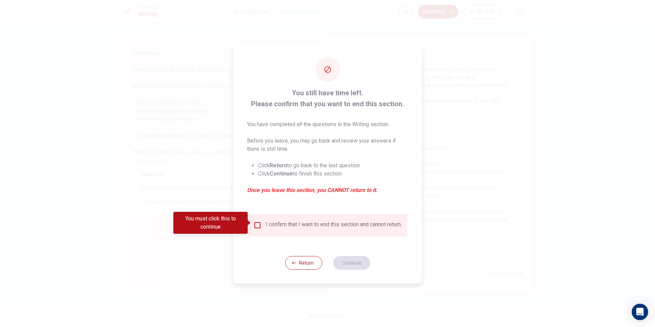
click at [254, 223] on input "You must click this to continue" at bounding box center [257, 225] width 8 height 8
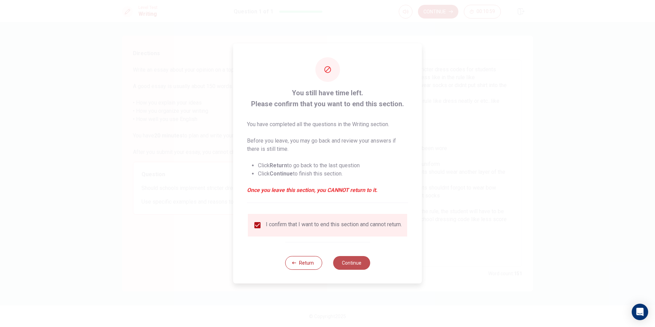
click at [348, 262] on button "Continue" at bounding box center [351, 263] width 37 height 14
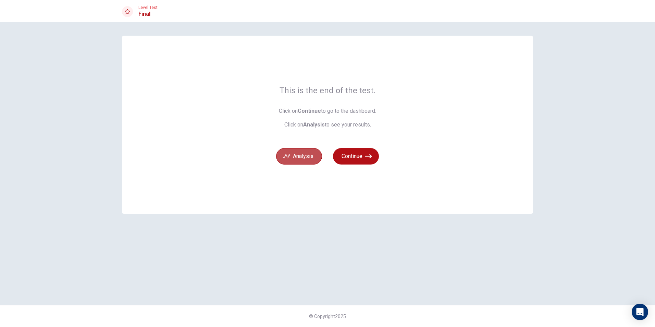
click at [296, 163] on button "Analysis" at bounding box center [299, 156] width 46 height 16
